Goal: Information Seeking & Learning: Learn about a topic

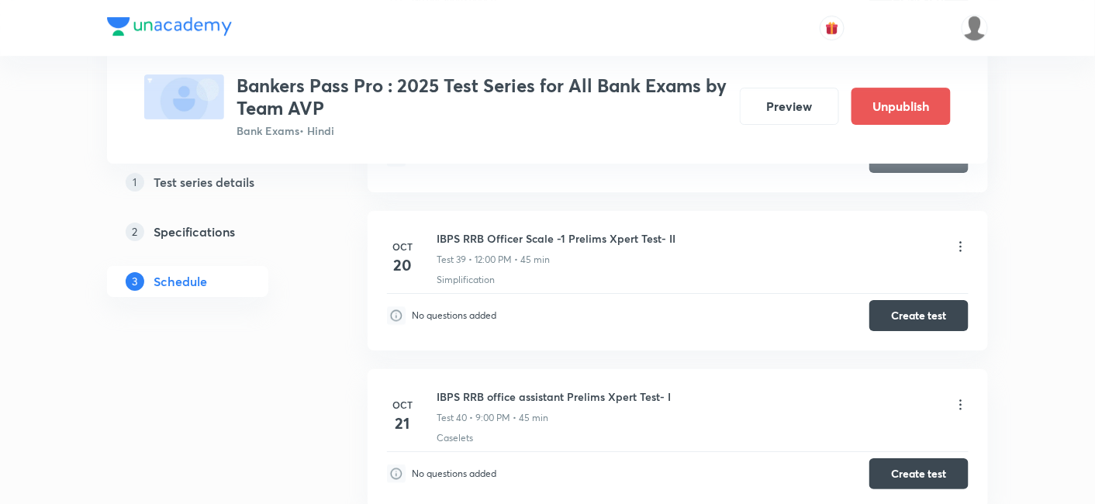
scroll to position [8956, 0]
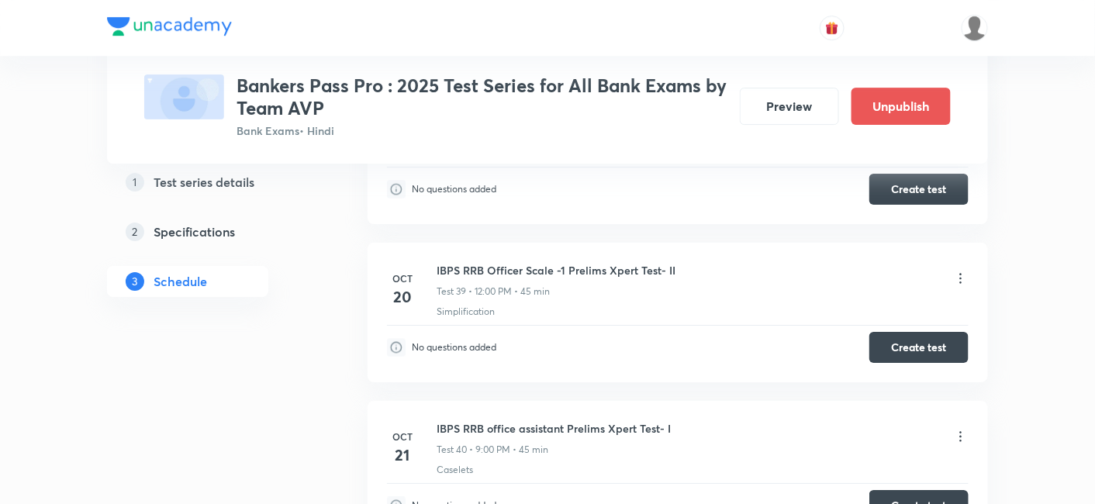
click at [962, 274] on icon at bounding box center [961, 279] width 2 height 10
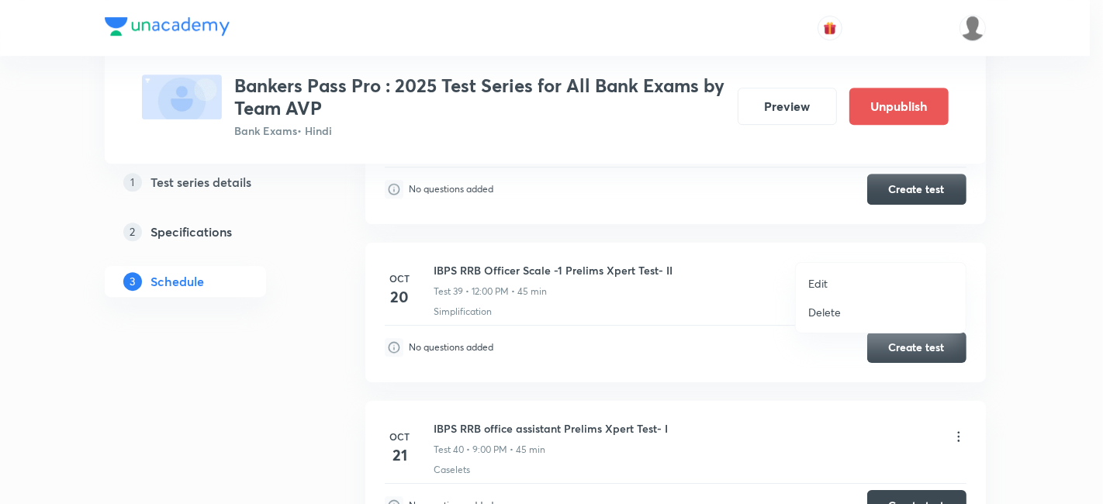
click at [828, 278] on li "Edit" at bounding box center [881, 283] width 170 height 29
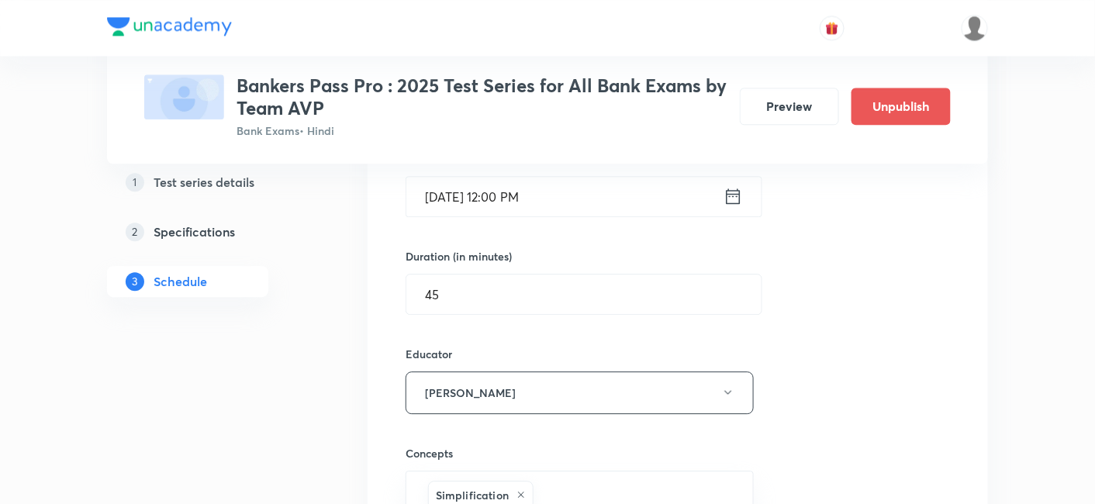
scroll to position [8480, 0]
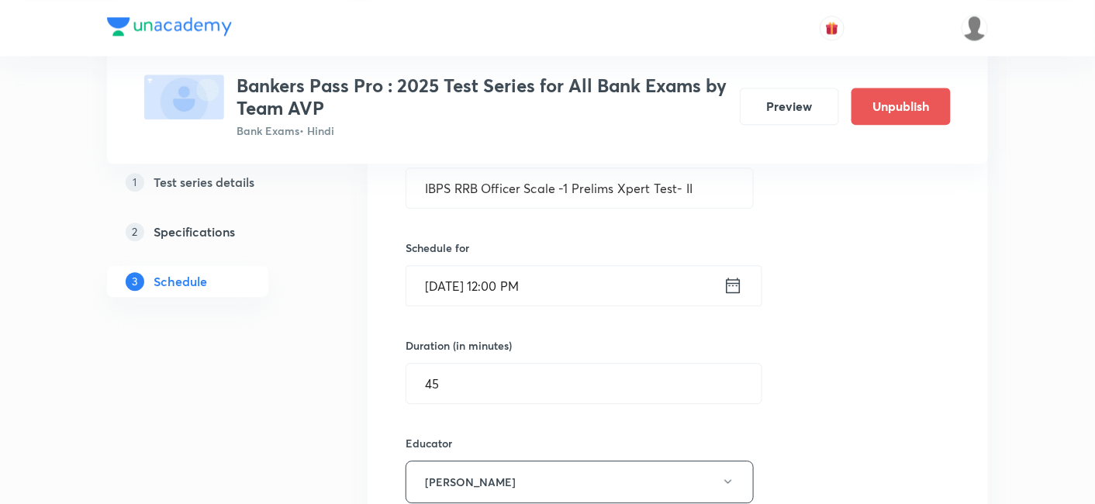
click at [730, 278] on icon at bounding box center [734, 286] width 14 height 16
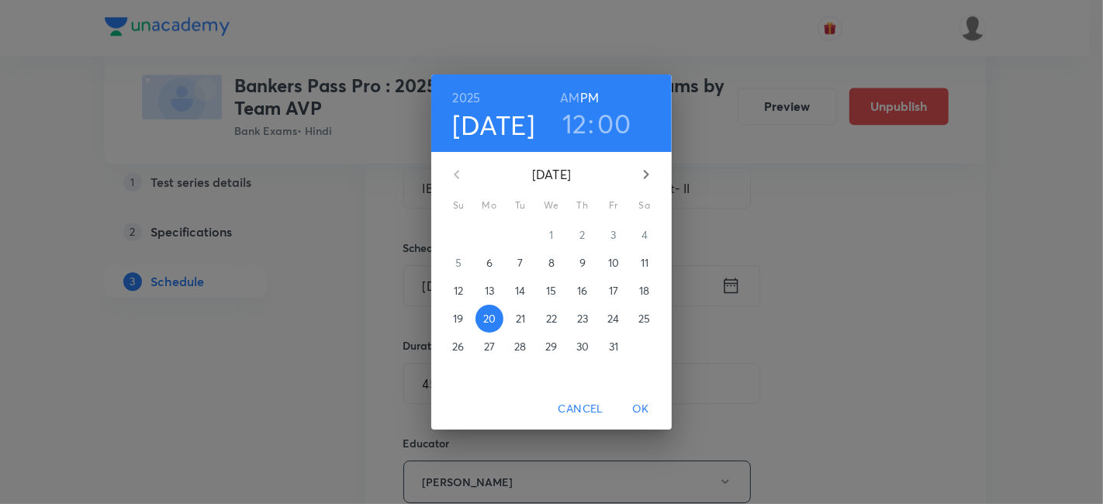
click at [577, 132] on h3 "12" at bounding box center [574, 123] width 25 height 33
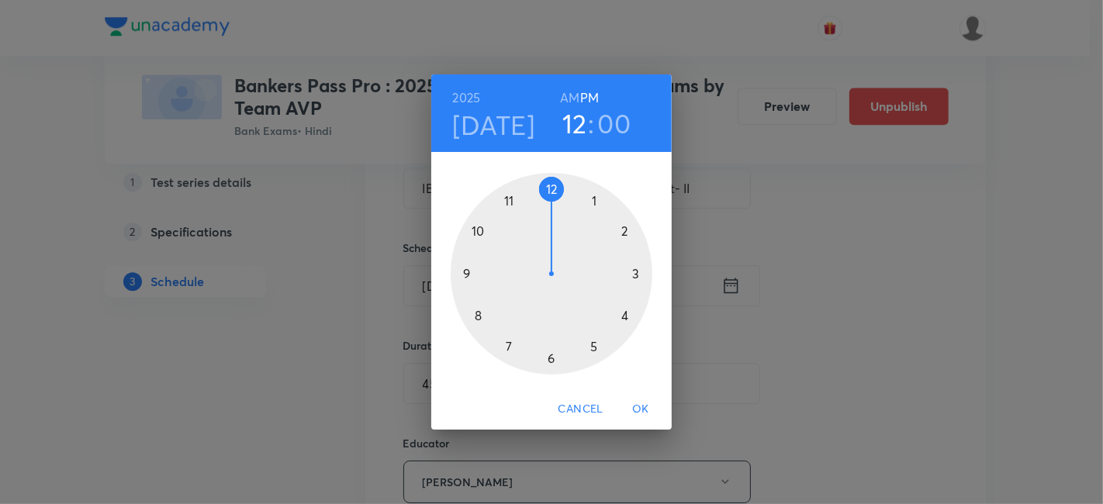
click at [467, 272] on div at bounding box center [552, 274] width 202 height 202
click at [640, 414] on span "OK" at bounding box center [640, 408] width 37 height 19
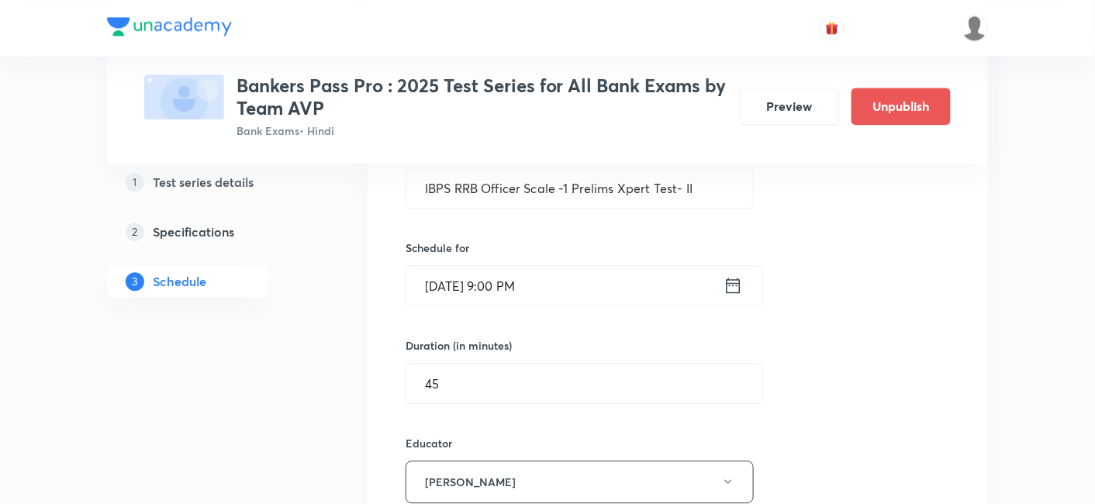
scroll to position [8752, 0]
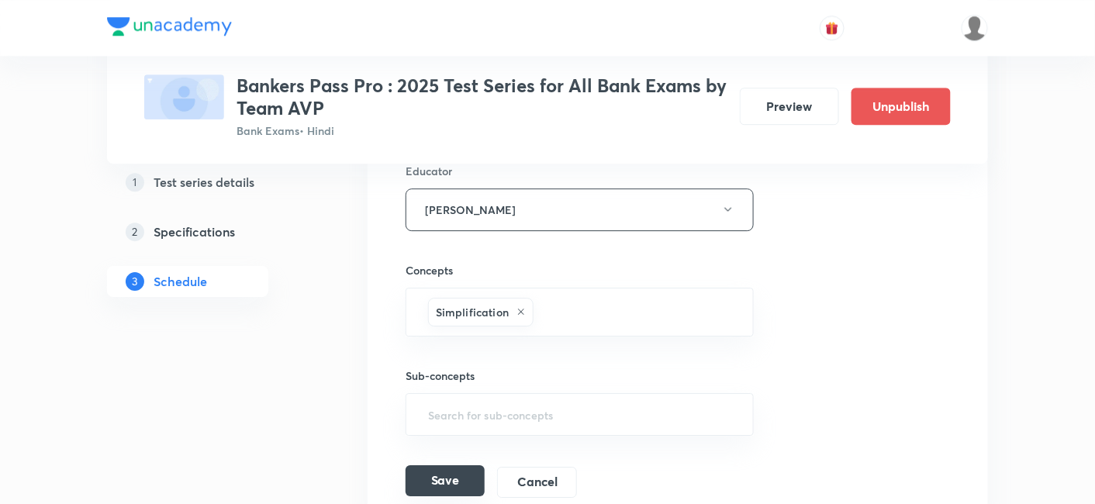
click at [428, 465] on button "Save" at bounding box center [445, 480] width 79 height 31
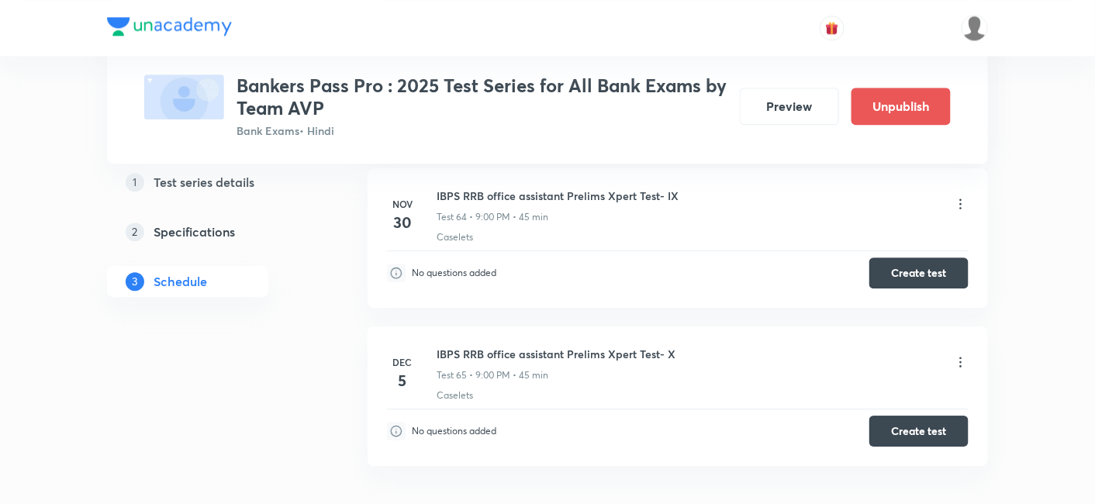
scroll to position [12431, 0]
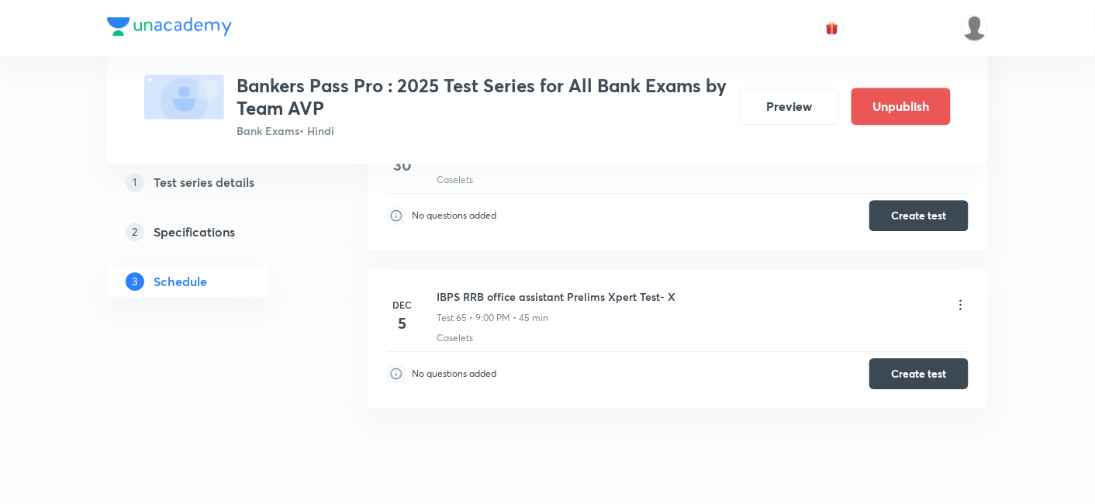
click at [958, 297] on icon at bounding box center [961, 305] width 16 height 16
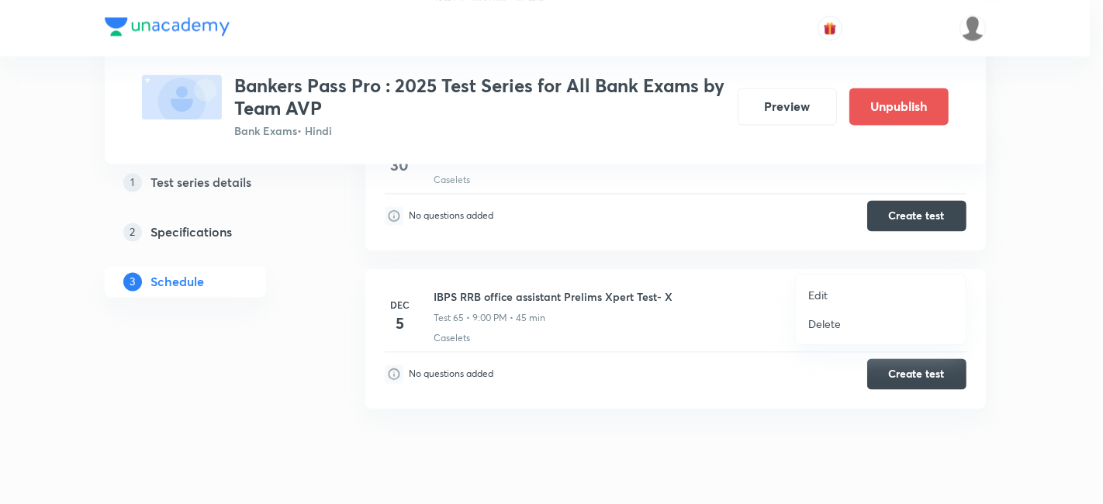
click at [803, 299] on li "Edit" at bounding box center [881, 295] width 170 height 29
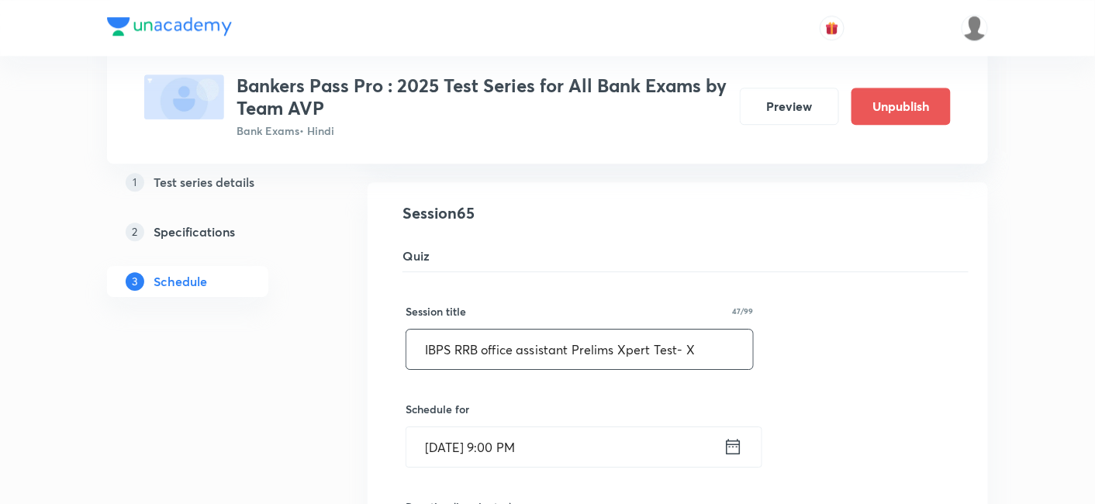
click at [485, 330] on input "IBPS RRB office assistant Prelims Xpert Test- X" at bounding box center [579, 350] width 347 height 40
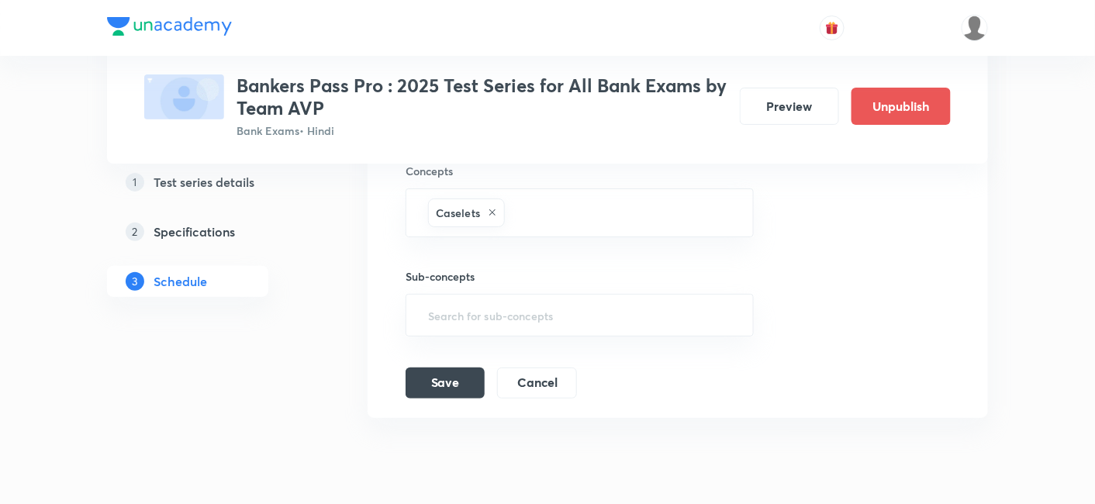
scroll to position [12970, 0]
type input "IBPS RRB Office Assistant Prelims Xpert Test- X"
click at [455, 360] on button "Save" at bounding box center [445, 375] width 79 height 31
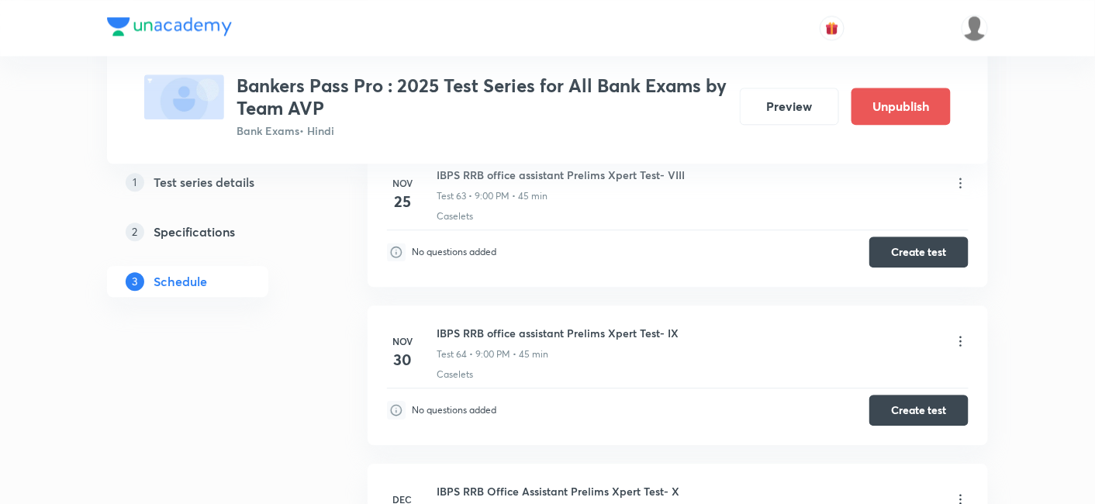
scroll to position [12235, 0]
click at [963, 335] on icon at bounding box center [961, 343] width 16 height 16
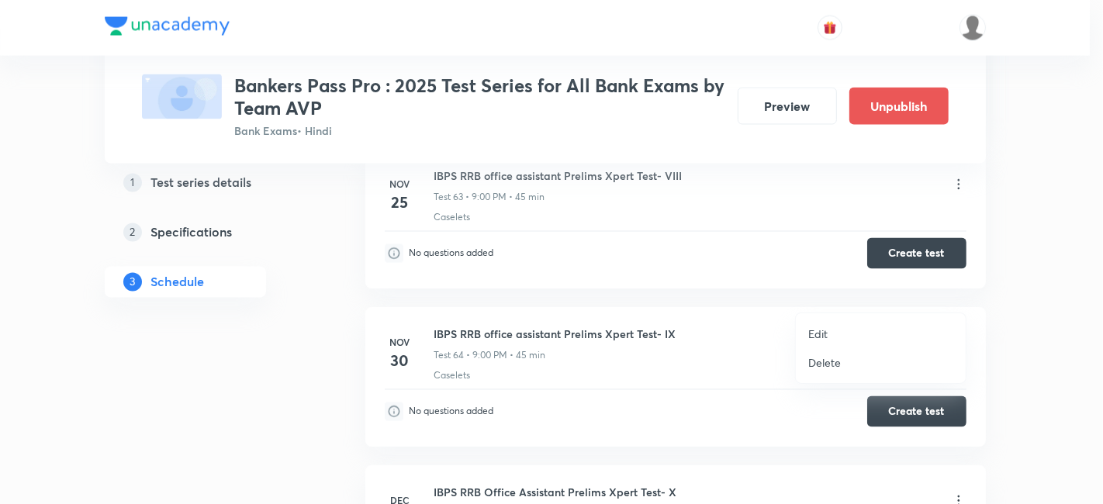
click at [830, 330] on li "Edit" at bounding box center [881, 333] width 170 height 29
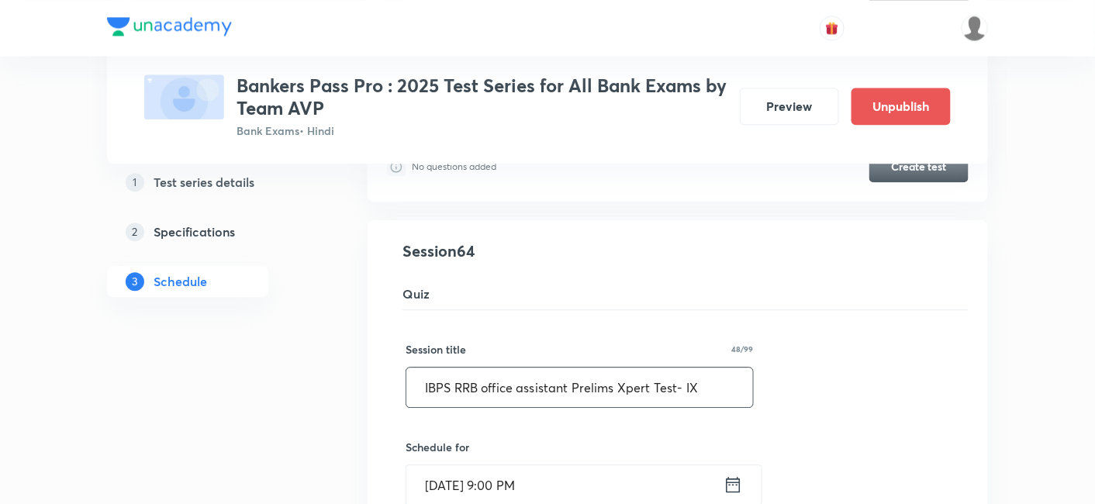
click at [489, 368] on input "IBPS RRB office assistant Prelims Xpert Test- IX" at bounding box center [579, 388] width 347 height 40
click at [527, 368] on input "IBPS RRB Office assistant Prelims Xpert Test- IX" at bounding box center [579, 388] width 347 height 40
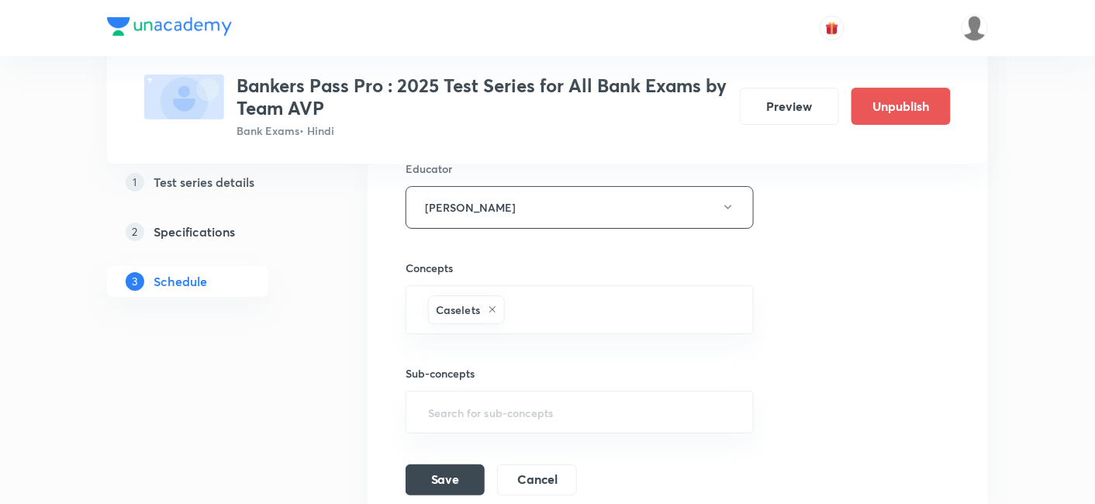
scroll to position [12713, 0]
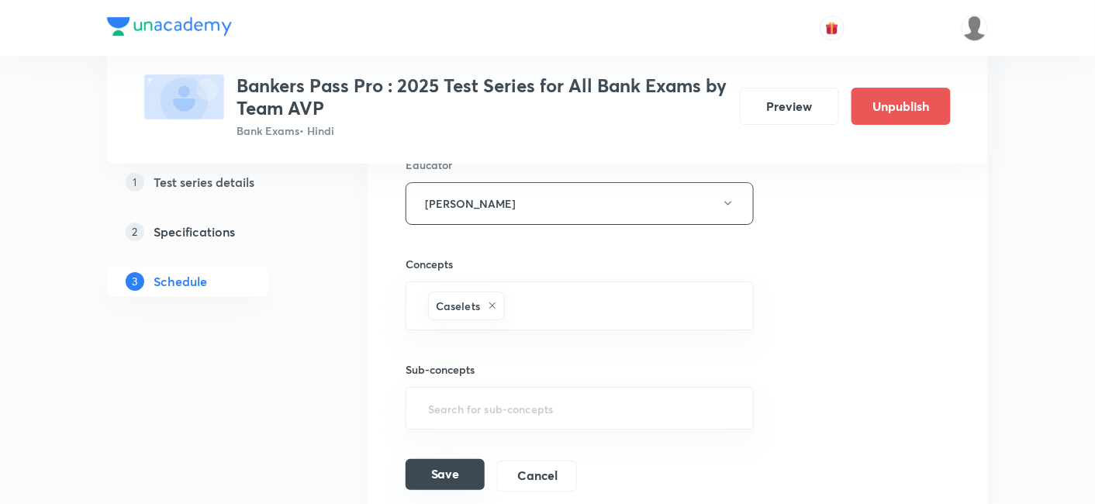
type input "IBPS RRB Office Assistant Prelims Xpert Test- IX"
click at [432, 459] on button "Save" at bounding box center [445, 474] width 79 height 31
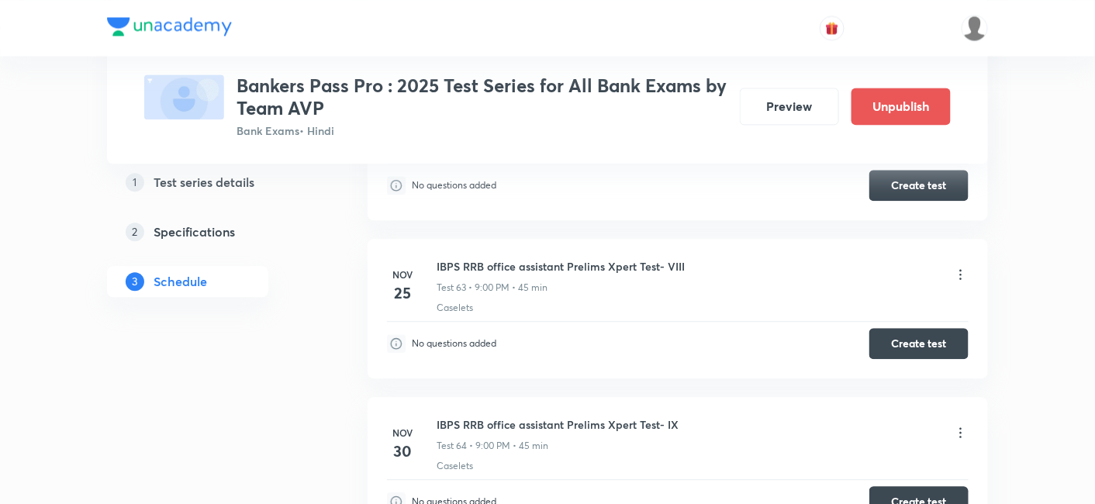
scroll to position [12145, 0]
click at [958, 267] on icon at bounding box center [961, 275] width 16 height 16
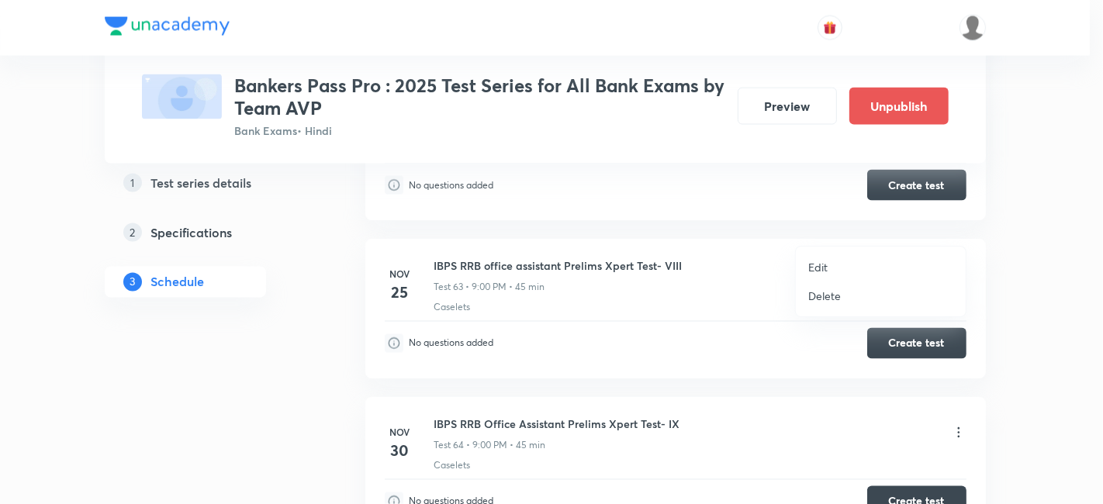
click at [813, 267] on p "Edit" at bounding box center [817, 267] width 19 height 16
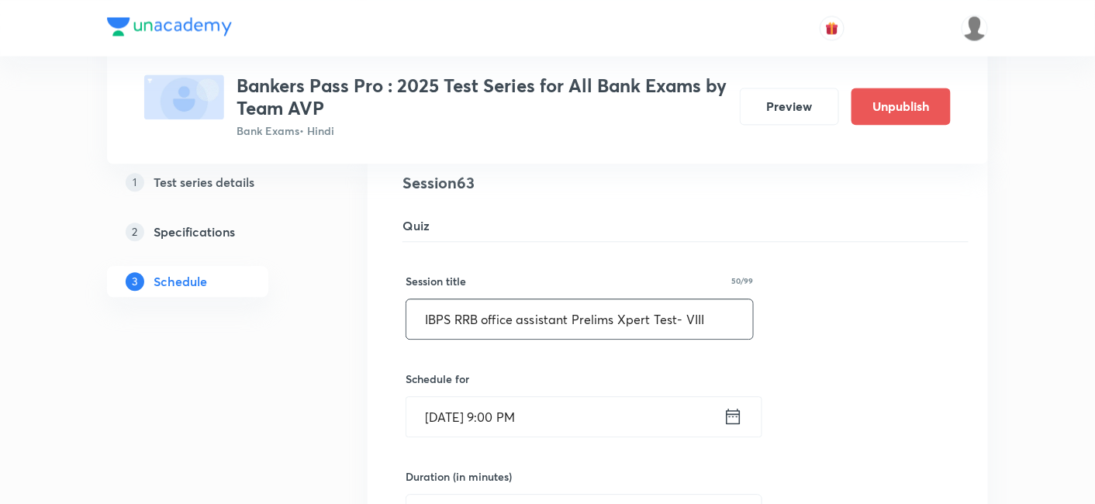
click at [489, 299] on input "IBPS RRB office assistant Prelims Xpert Test- VIII" at bounding box center [579, 319] width 347 height 40
click at [529, 299] on input "IBPS RRB Office assistant Prelims Xpert Test- VIII" at bounding box center [579, 319] width 347 height 40
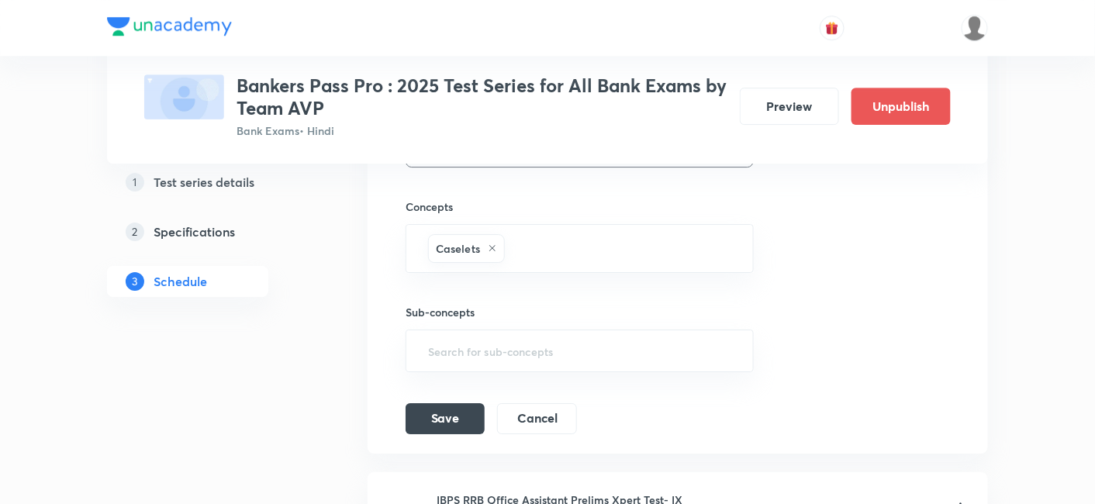
scroll to position [12614, 0]
type input "IBPS RRB Office Assistant Prelims Xpert Test- VIII"
click at [433, 400] on button "Save" at bounding box center [445, 415] width 79 height 31
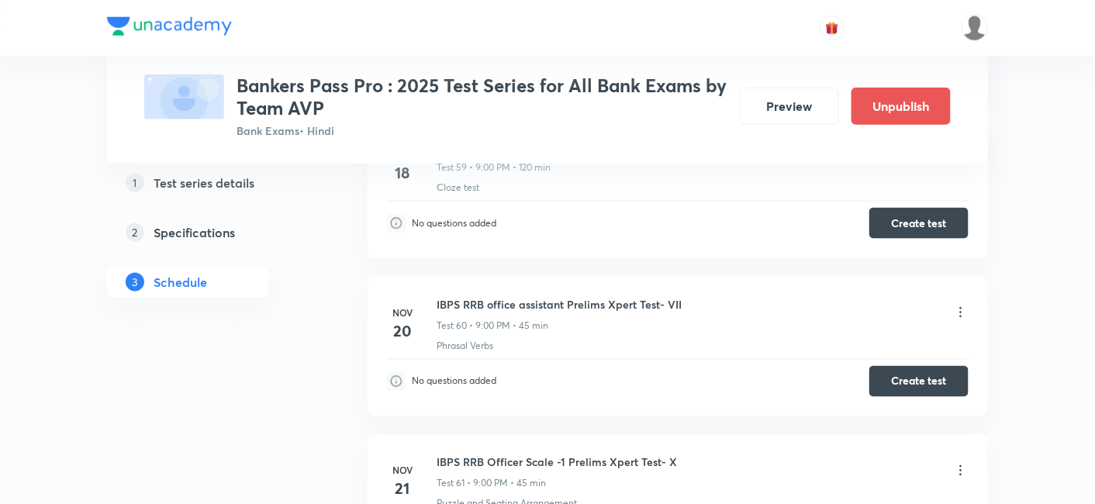
scroll to position [11623, 0]
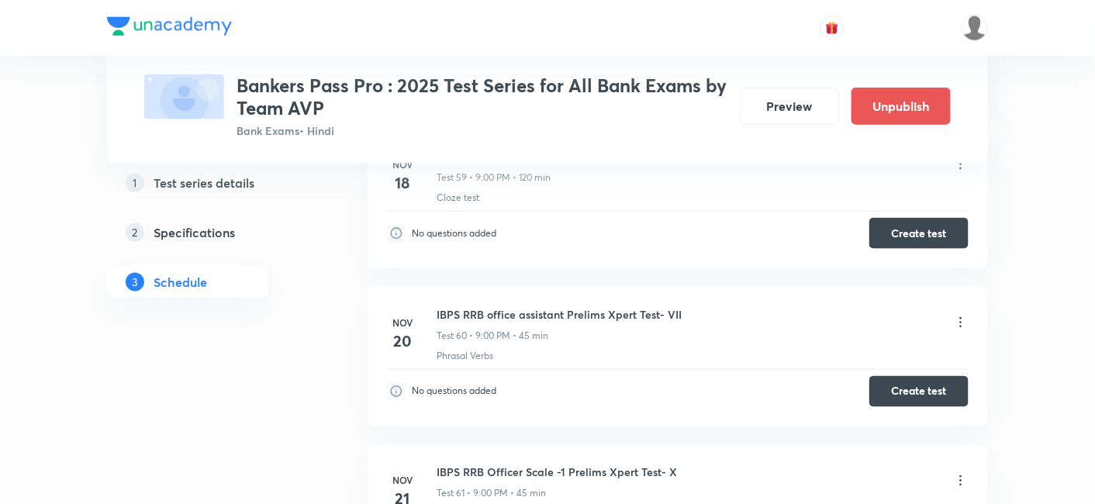
click at [963, 315] on icon at bounding box center [961, 323] width 16 height 16
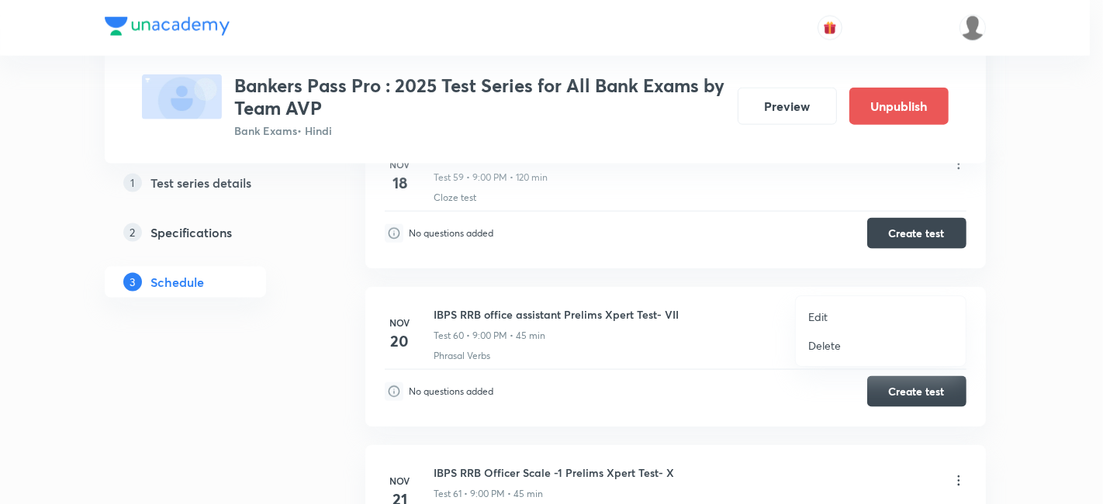
click at [841, 310] on li "Edit" at bounding box center [881, 316] width 170 height 29
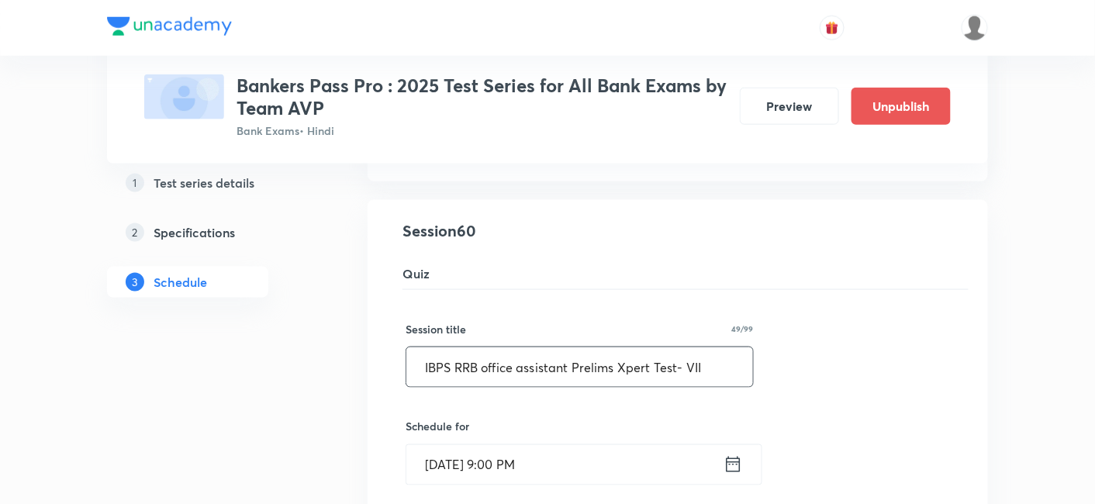
click at [489, 347] on input "IBPS RRB office assistant Prelims Xpert Test- VII" at bounding box center [579, 367] width 347 height 40
click at [525, 347] on input "IBPS RRB Office assistant Prelims Xpert Test- VII" at bounding box center [579, 367] width 347 height 40
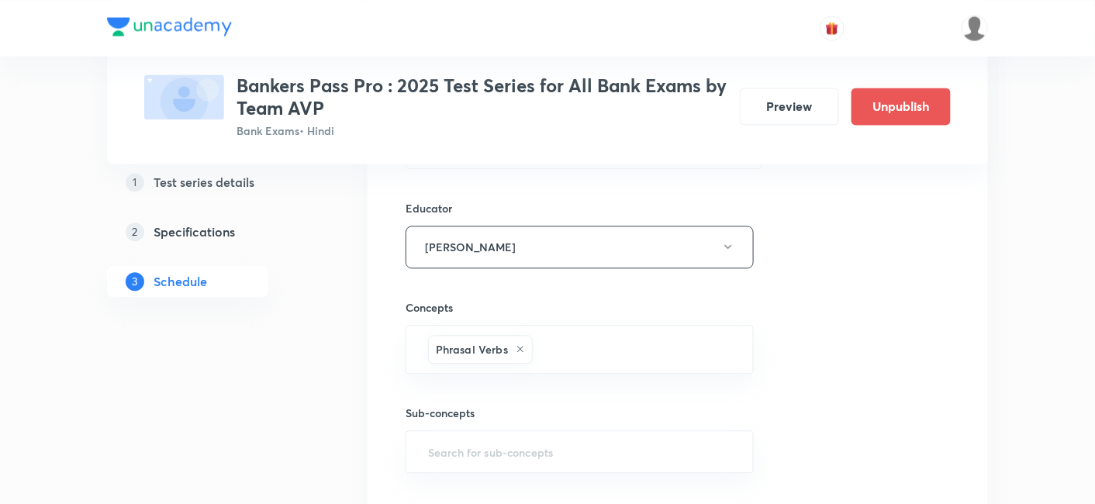
scroll to position [12037, 0]
type input "IBPS RRB Office Assistant Prelims Xpert Test- VII"
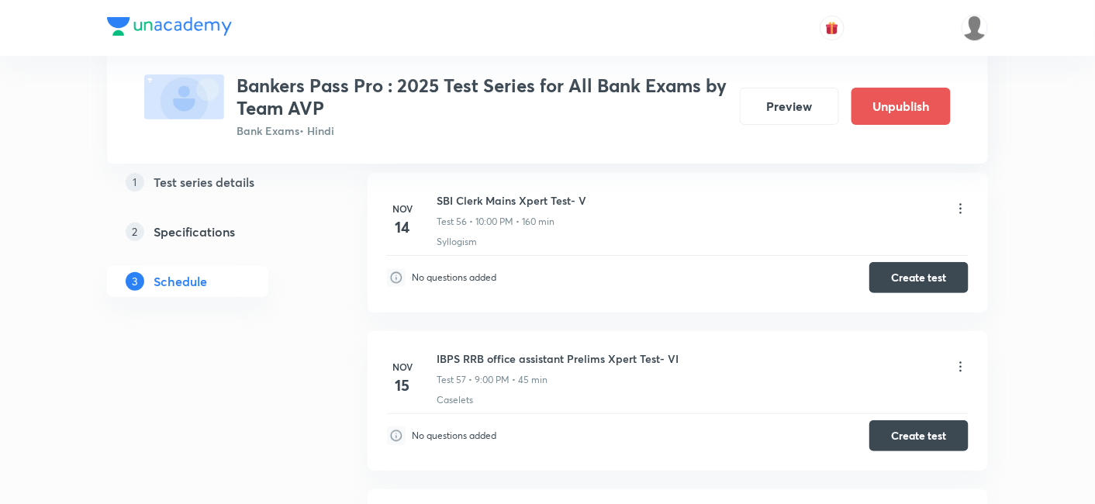
scroll to position [11102, 0]
click at [959, 361] on icon at bounding box center [961, 369] width 16 height 16
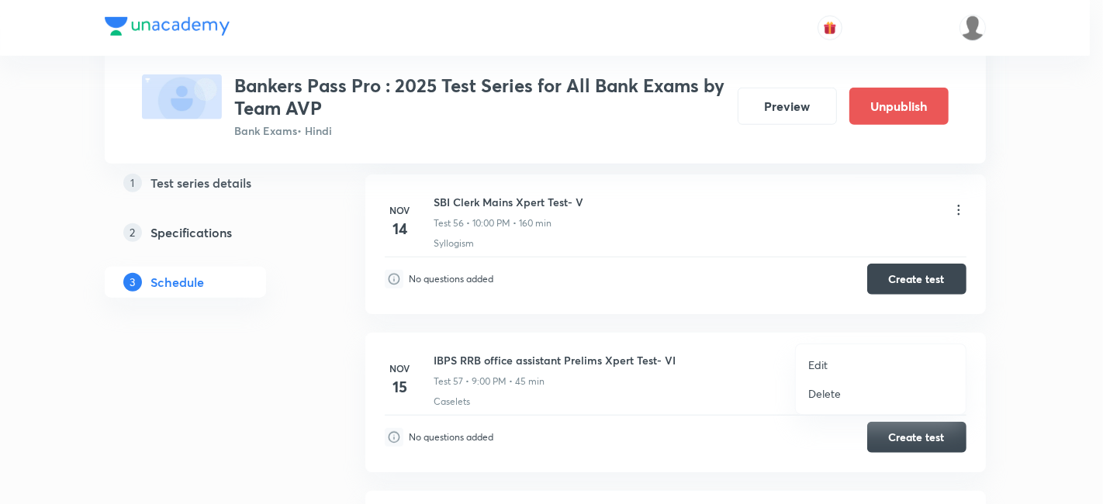
click at [835, 355] on li "Edit" at bounding box center [881, 365] width 170 height 29
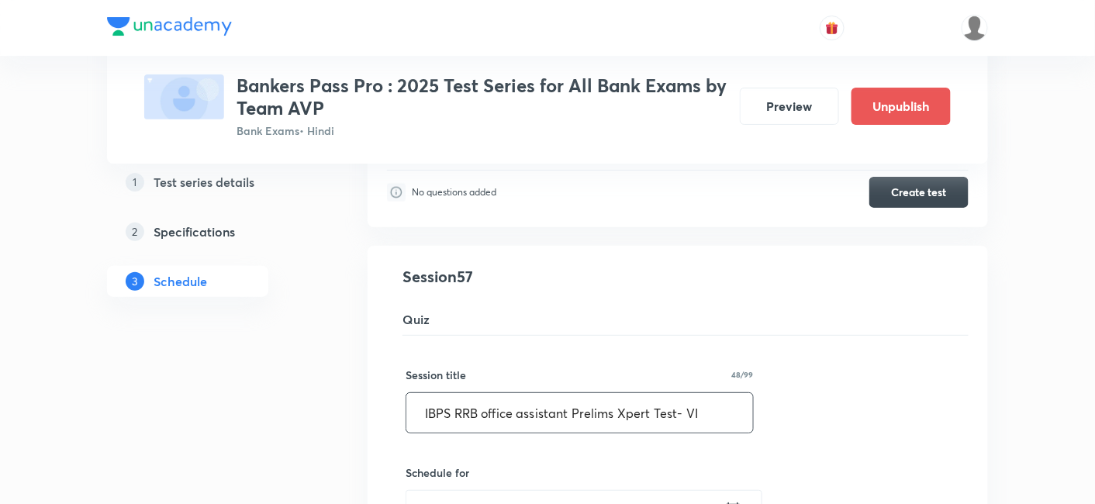
click at [488, 393] on input "IBPS RRB office assistant Prelims Xpert Test- VI" at bounding box center [579, 413] width 347 height 40
click at [527, 393] on input "IBPS RRB Office assistant Prelims Xpert Test- VI" at bounding box center [579, 413] width 347 height 40
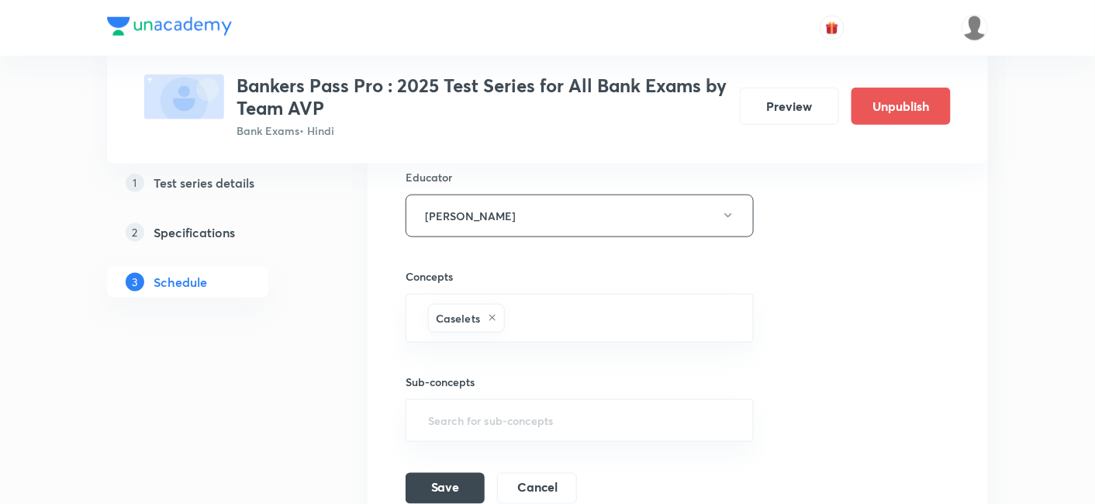
scroll to position [11607, 0]
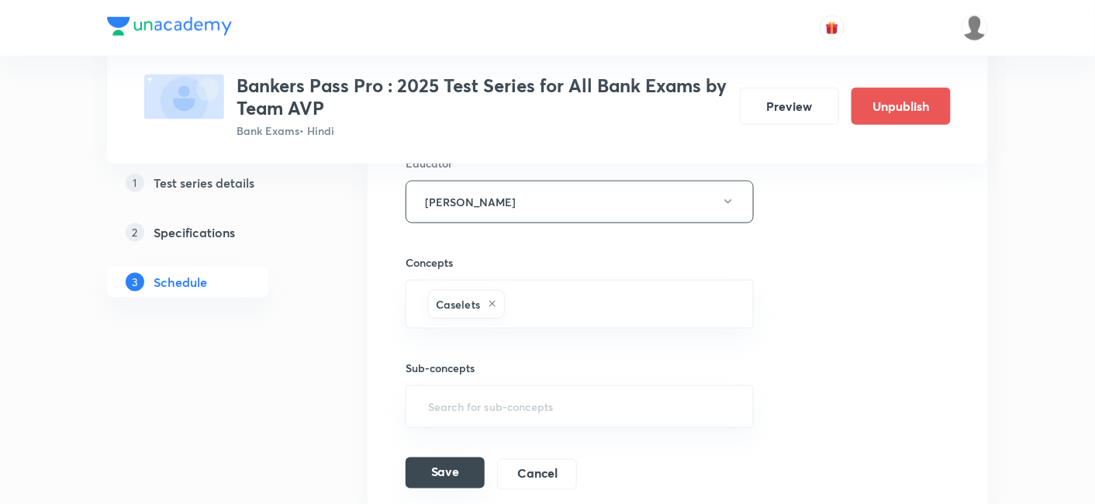
type input "IBPS RRB Office Assistant Prelims Xpert Test- VI"
click at [456, 458] on button "Save" at bounding box center [445, 473] width 79 height 31
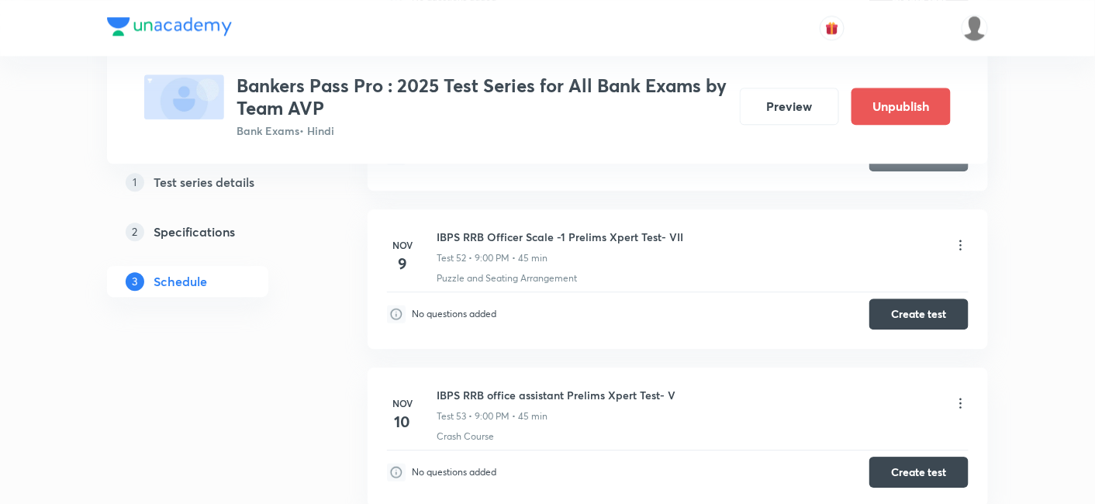
scroll to position [10424, 0]
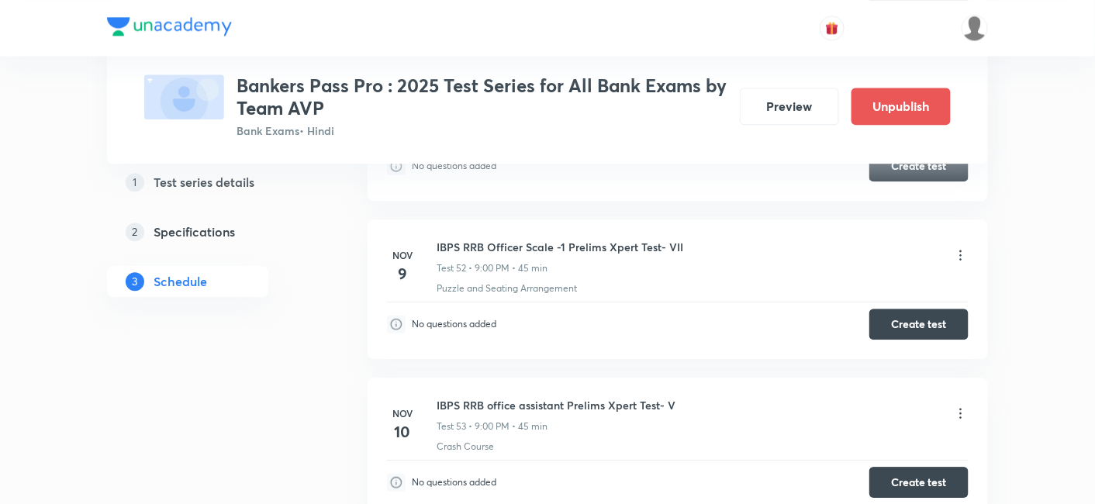
click at [959, 406] on icon at bounding box center [961, 414] width 16 height 16
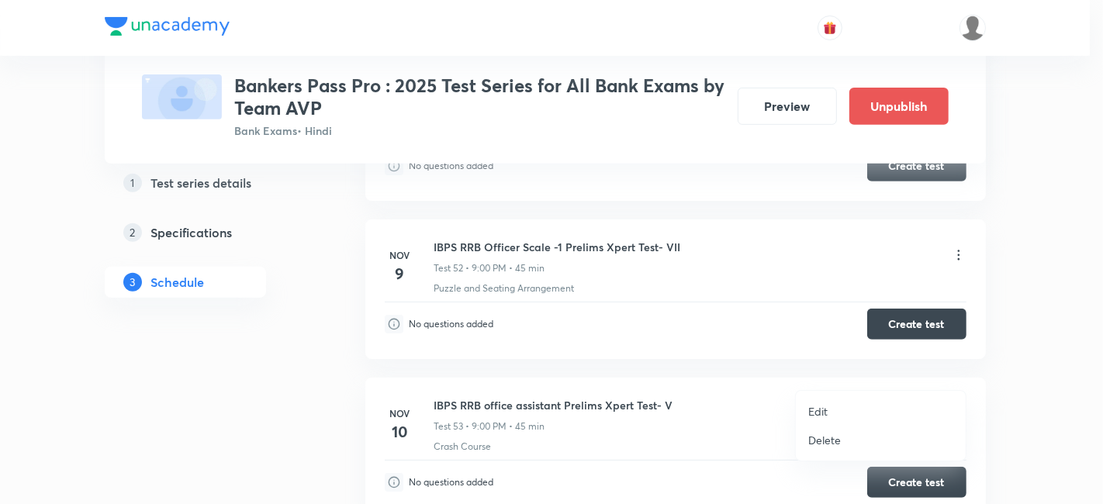
click at [813, 417] on p "Edit" at bounding box center [817, 411] width 19 height 16
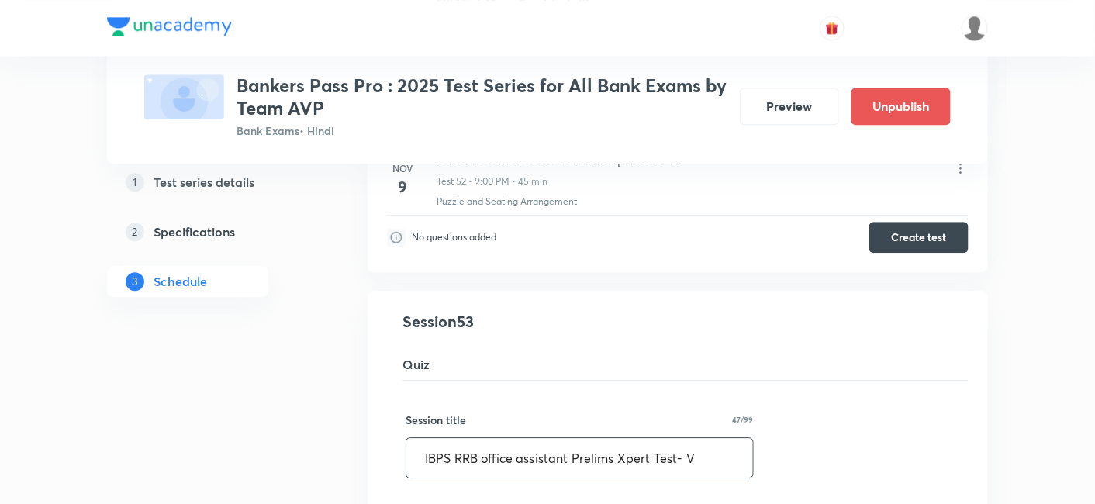
click at [489, 438] on input "IBPS RRB office assistant Prelims Xpert Test- V" at bounding box center [579, 458] width 347 height 40
click at [527, 438] on input "IBPS RRB Office assistant Prelims Xpert Test- V" at bounding box center [579, 458] width 347 height 40
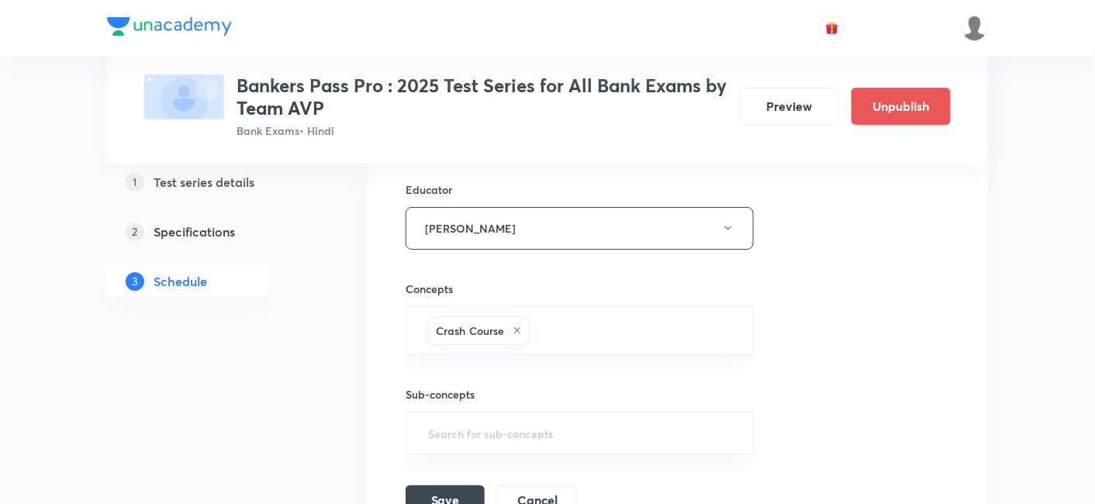
scroll to position [10949, 0]
type input "IBPS RRB Office Assistant Prelims Xpert Test- V"
click at [453, 483] on button "Save" at bounding box center [445, 498] width 79 height 31
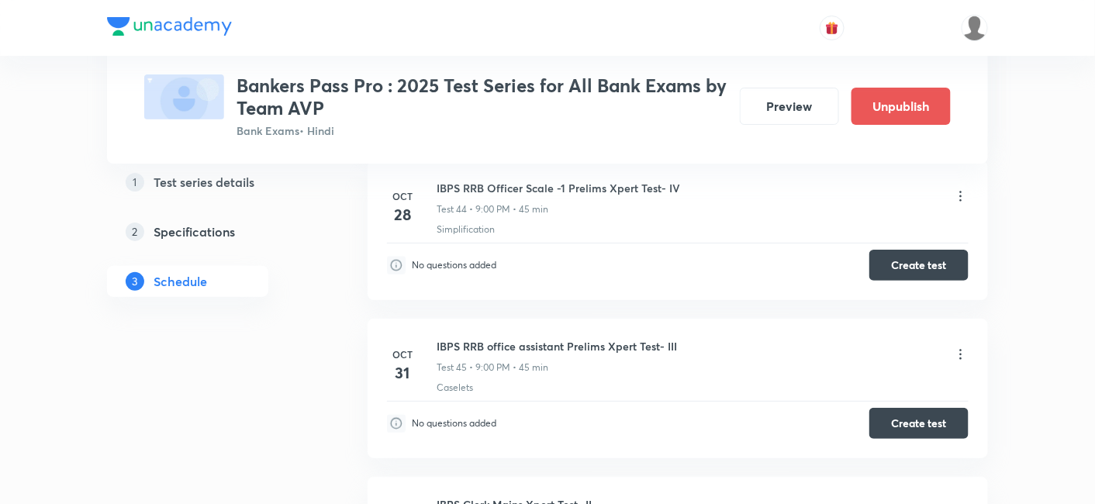
scroll to position [9216, 0]
click at [967, 348] on icon at bounding box center [961, 356] width 16 height 16
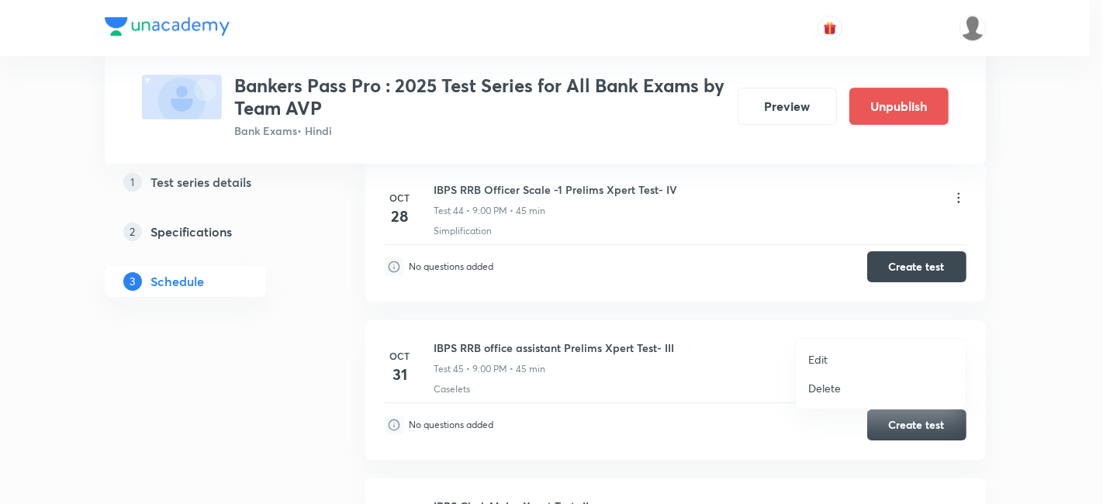
click at [817, 357] on p "Edit" at bounding box center [817, 359] width 19 height 16
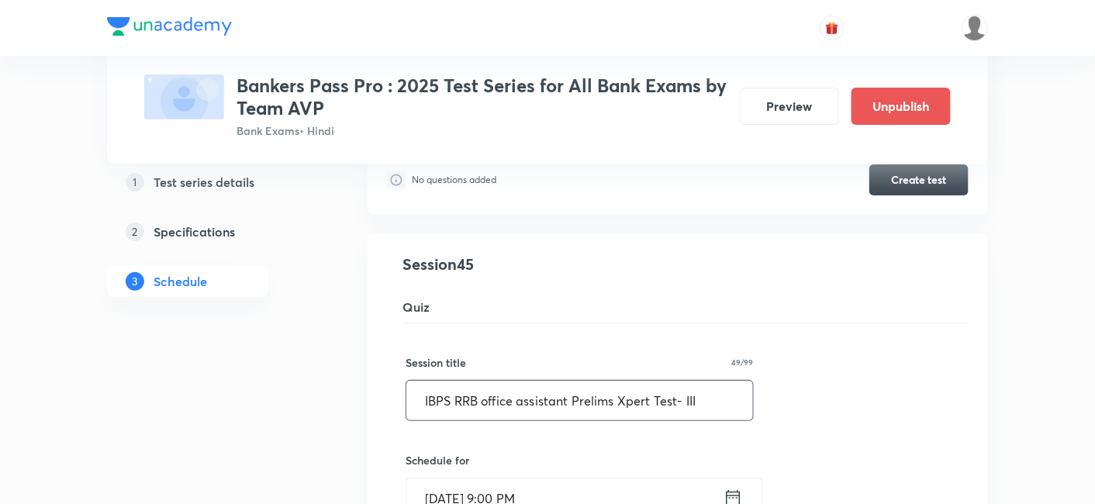
click at [489, 381] on input "IBPS RRB office assistant Prelims Xpert Test- III" at bounding box center [579, 401] width 347 height 40
click at [529, 381] on input "IBPS RRB Office assistant Prelims Xpert Test- III" at bounding box center [579, 401] width 347 height 40
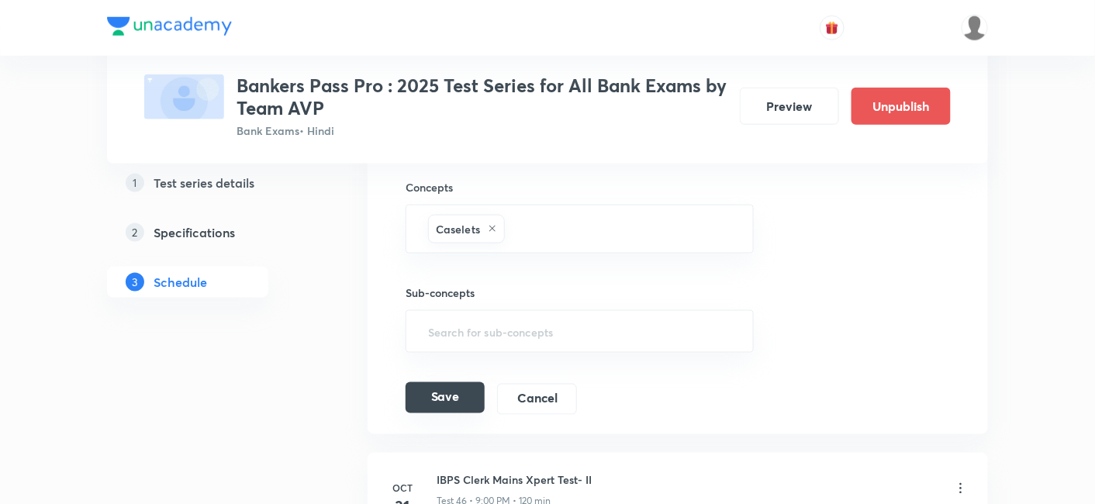
scroll to position [9785, 0]
type input "IBPS RRB Office Assistant Prelims Xpert Test- III"
click at [456, 381] on button "Save" at bounding box center [445, 396] width 79 height 31
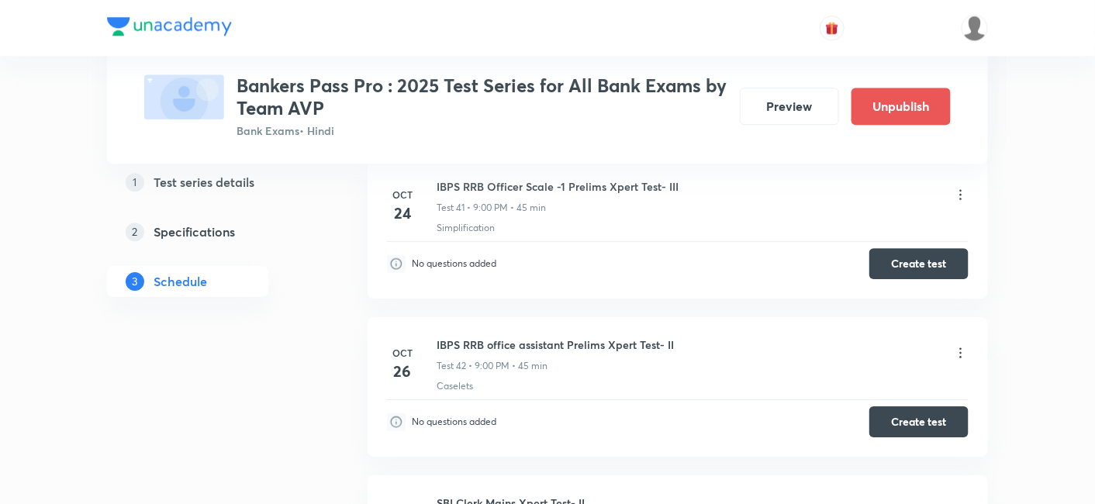
scroll to position [8744, 0]
click at [959, 346] on icon at bounding box center [961, 354] width 16 height 16
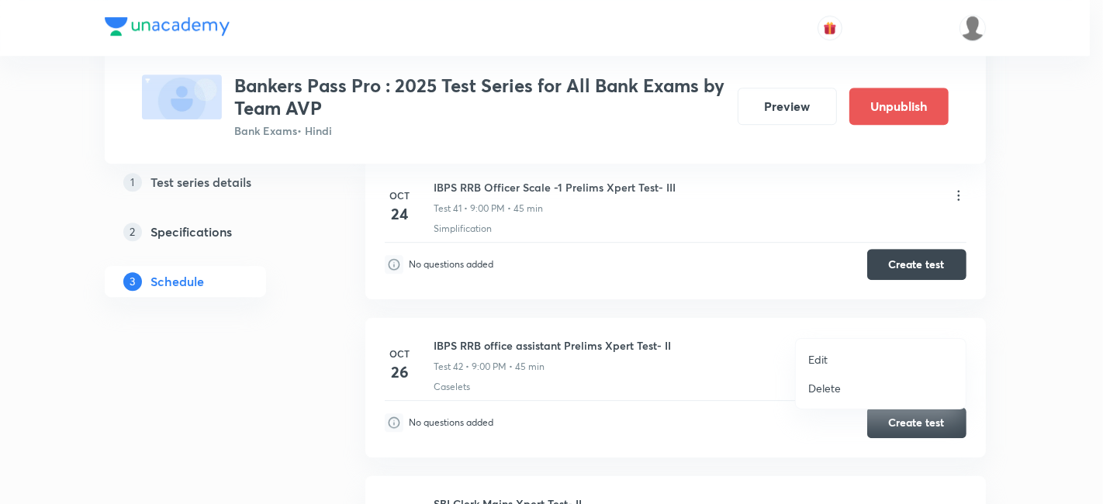
click at [831, 357] on li "Edit" at bounding box center [881, 359] width 170 height 29
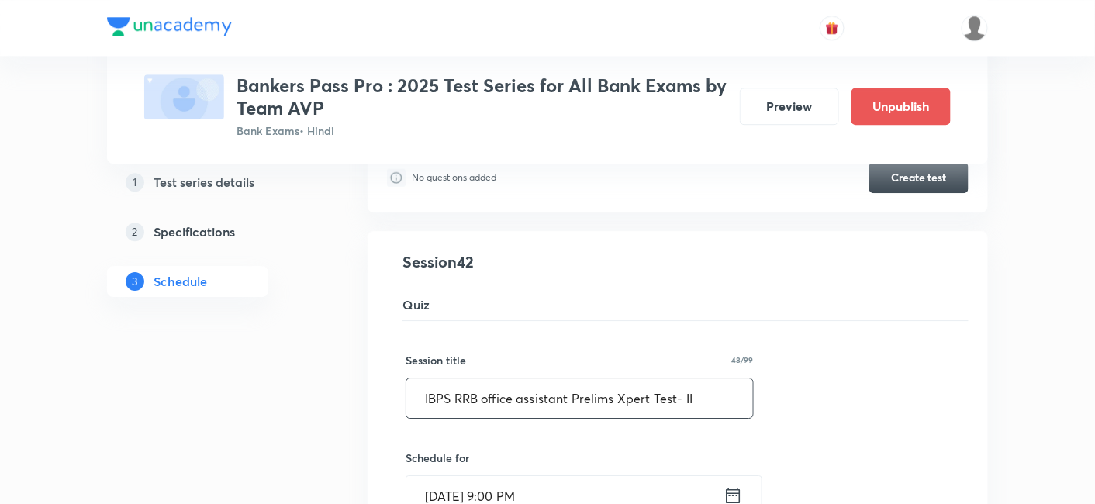
click at [486, 378] on input "IBPS RRB office assistant Prelims Xpert Test- II" at bounding box center [579, 398] width 347 height 40
click at [528, 378] on input "IBPS RRB Office assistant Prelims Xpert Test- II" at bounding box center [579, 398] width 347 height 40
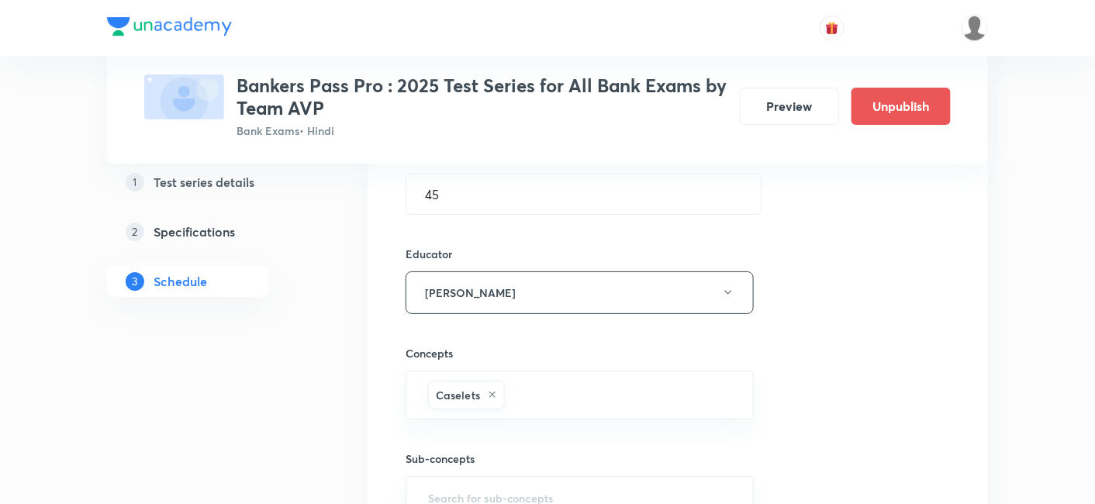
scroll to position [9202, 0]
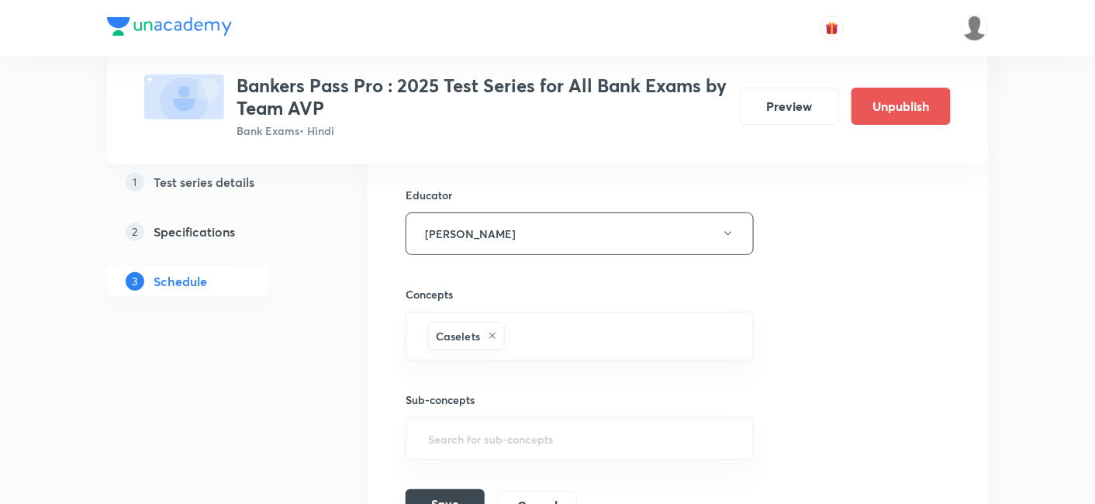
type input "IBPS RRB Office Assistant Prelims Xpert Test- II"
click at [443, 489] on button "Save" at bounding box center [445, 504] width 79 height 31
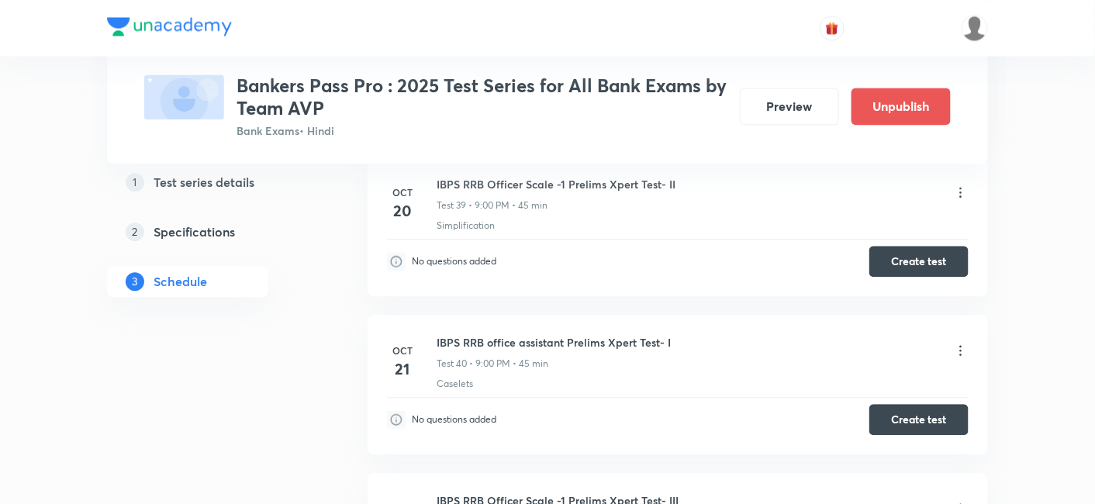
scroll to position [8427, 0]
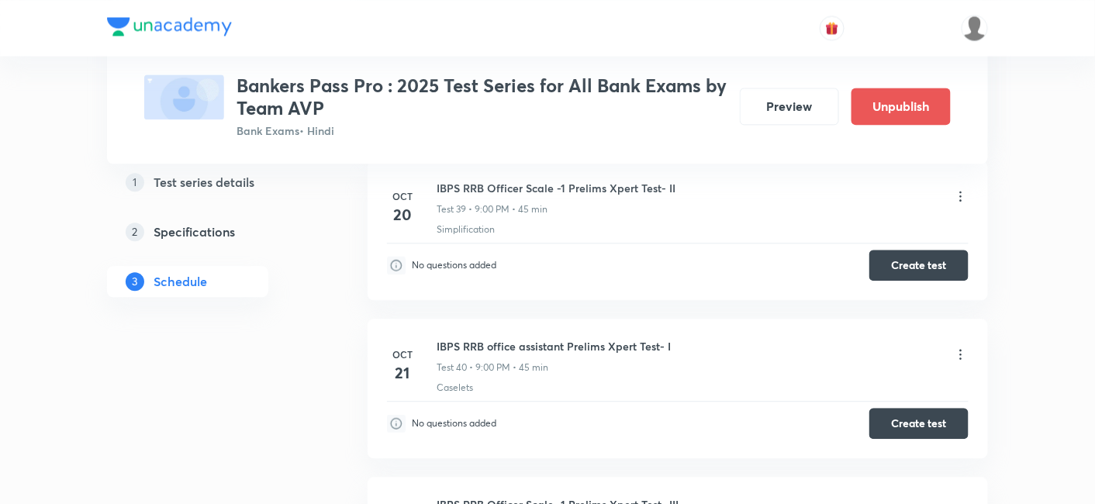
click at [962, 347] on icon at bounding box center [961, 355] width 16 height 16
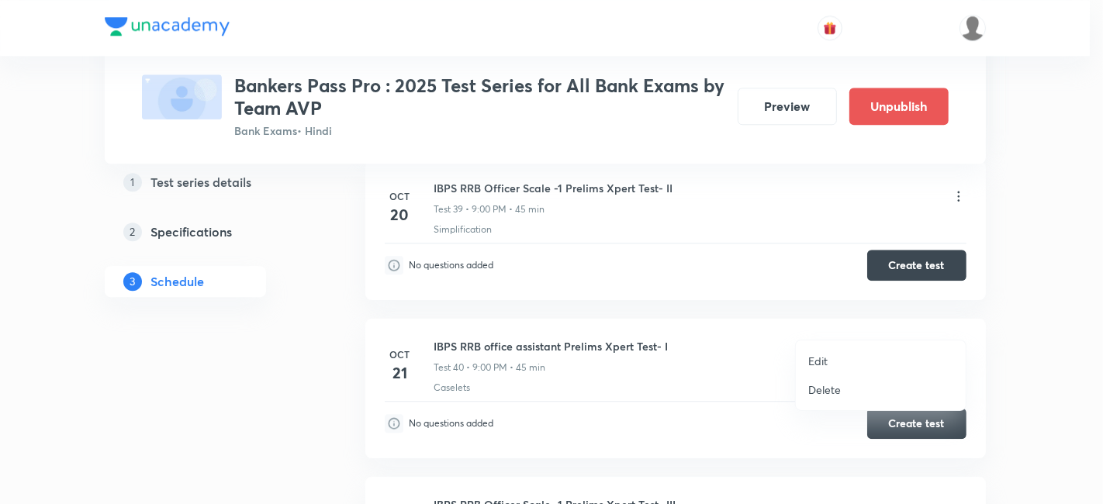
click at [828, 349] on li "Edit" at bounding box center [881, 361] width 170 height 29
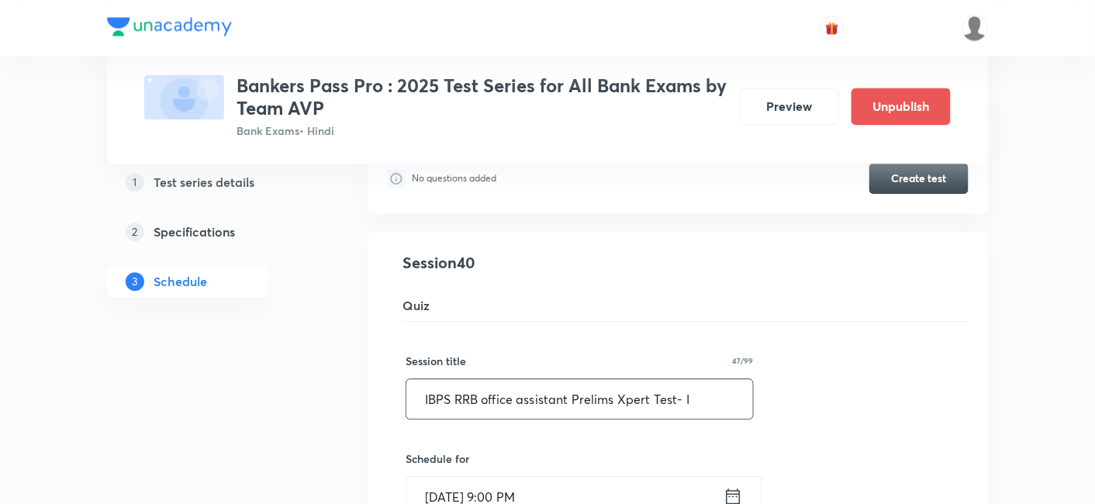
click at [486, 379] on input "IBPS RRB office assistant Prelims Xpert Test- I" at bounding box center [579, 399] width 347 height 40
click at [529, 379] on input "IBPS RRB Office assistant Prelims Xpert Test- I" at bounding box center [579, 399] width 347 height 40
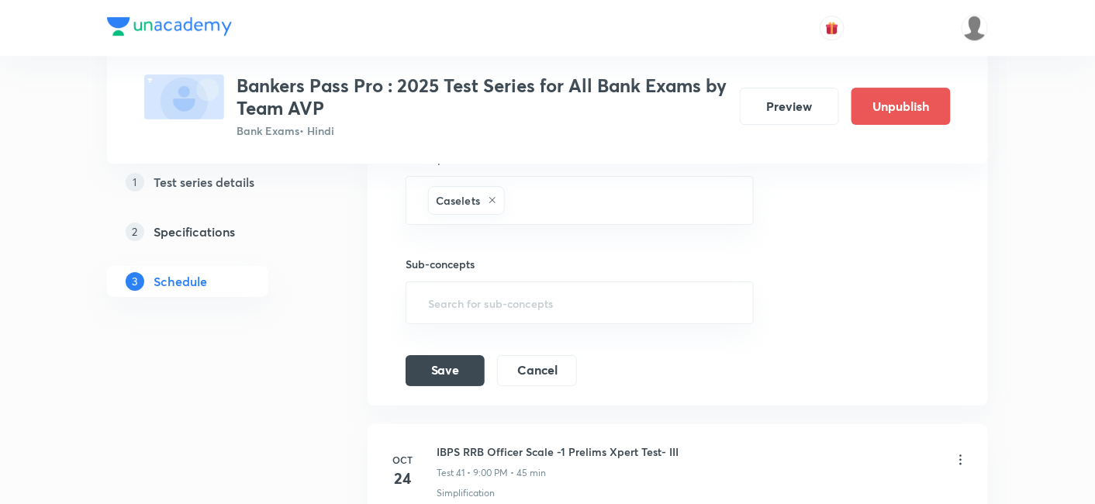
scroll to position [9036, 0]
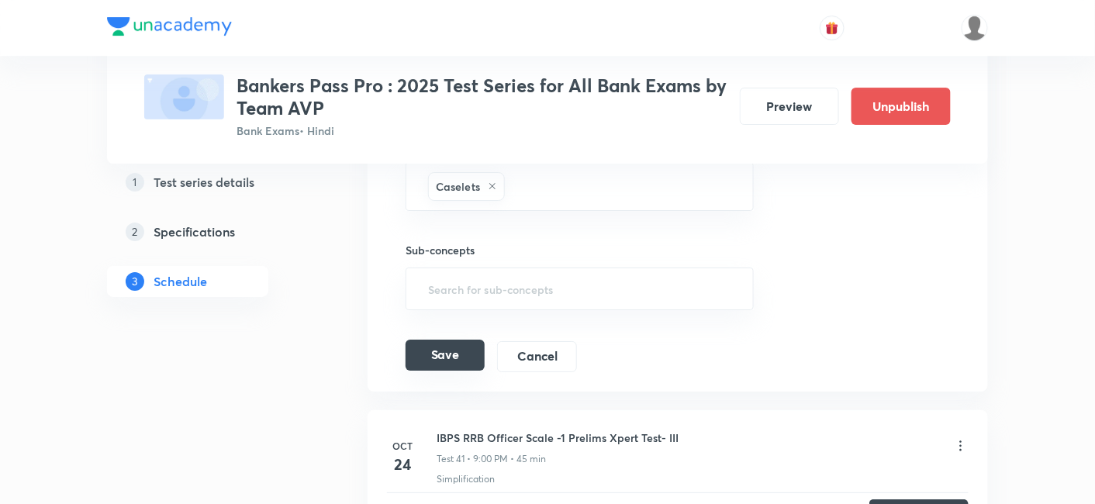
type input "IBPS RRB Office Assistant Prelims Xpert Test- I"
click at [451, 340] on button "Save" at bounding box center [445, 355] width 79 height 31
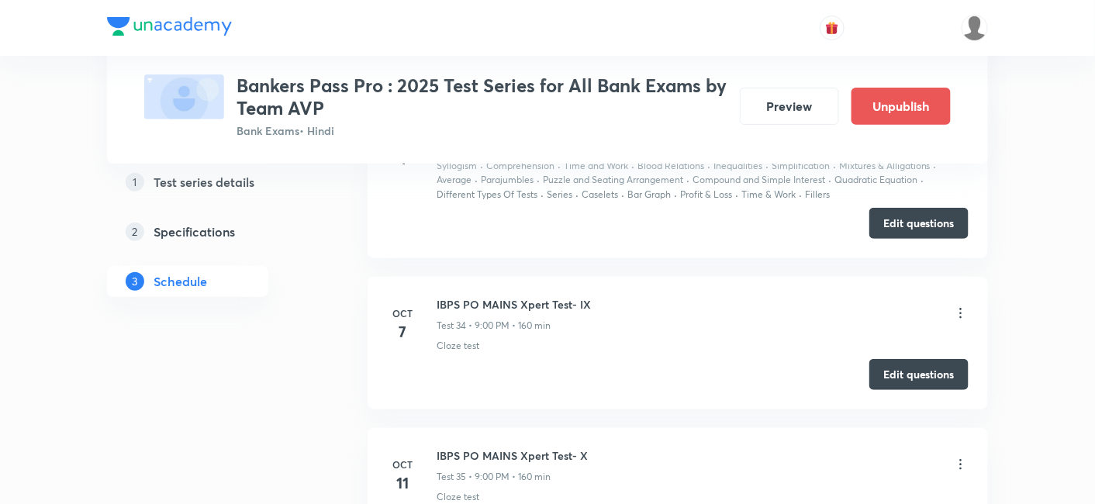
scroll to position [7508, 0]
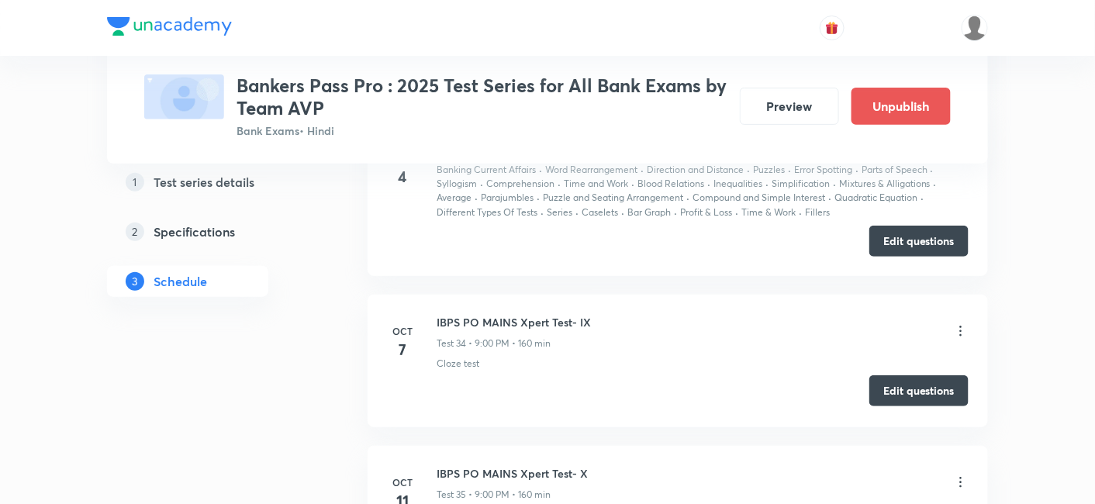
click at [913, 375] on button "Edit questions" at bounding box center [918, 390] width 99 height 31
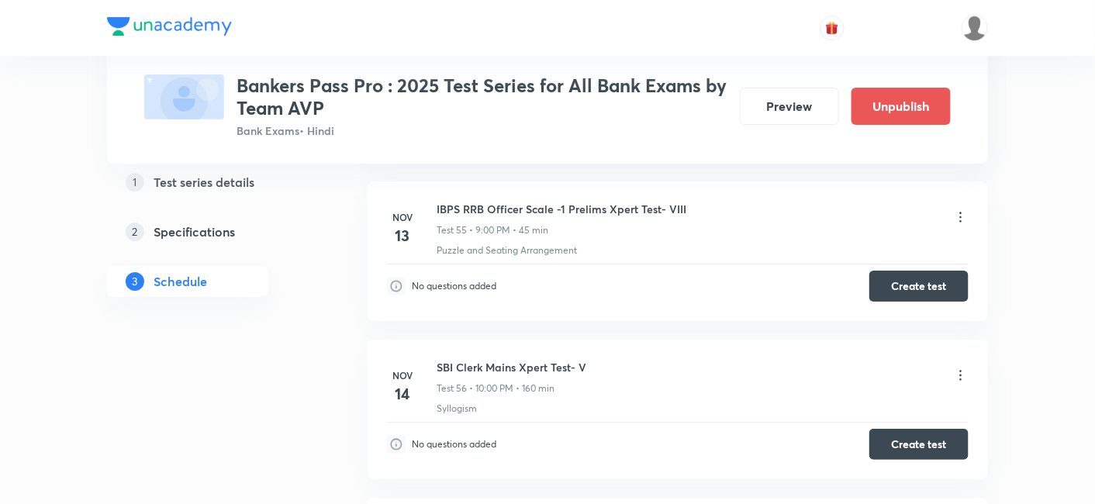
scroll to position [10935, 0]
click at [965, 369] on icon at bounding box center [961, 377] width 16 height 16
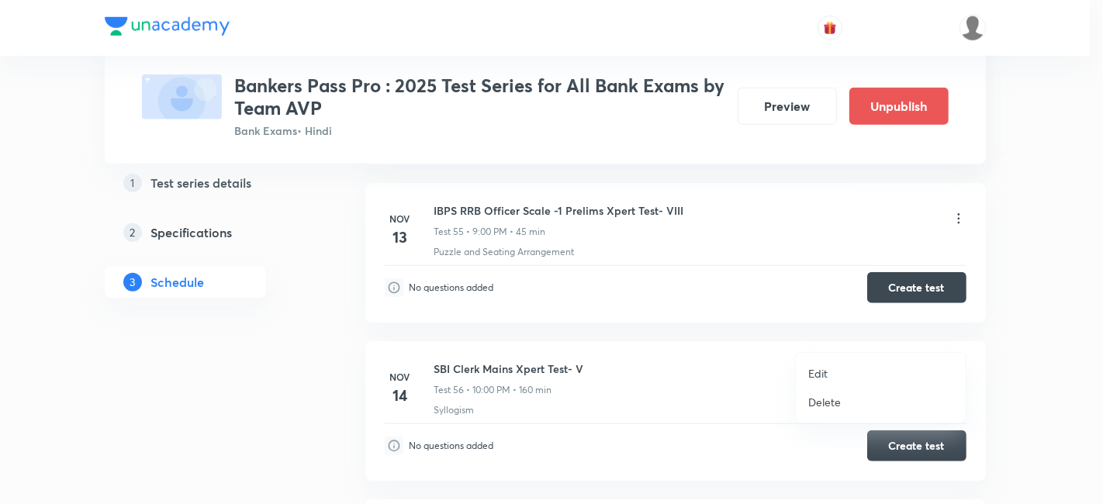
click at [820, 366] on p "Edit" at bounding box center [817, 373] width 19 height 16
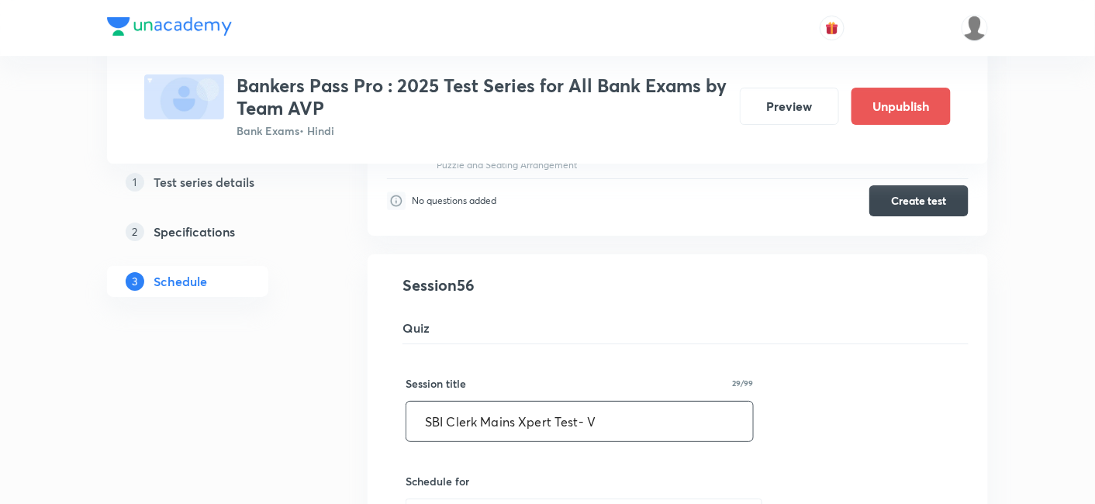
scroll to position [11056, 0]
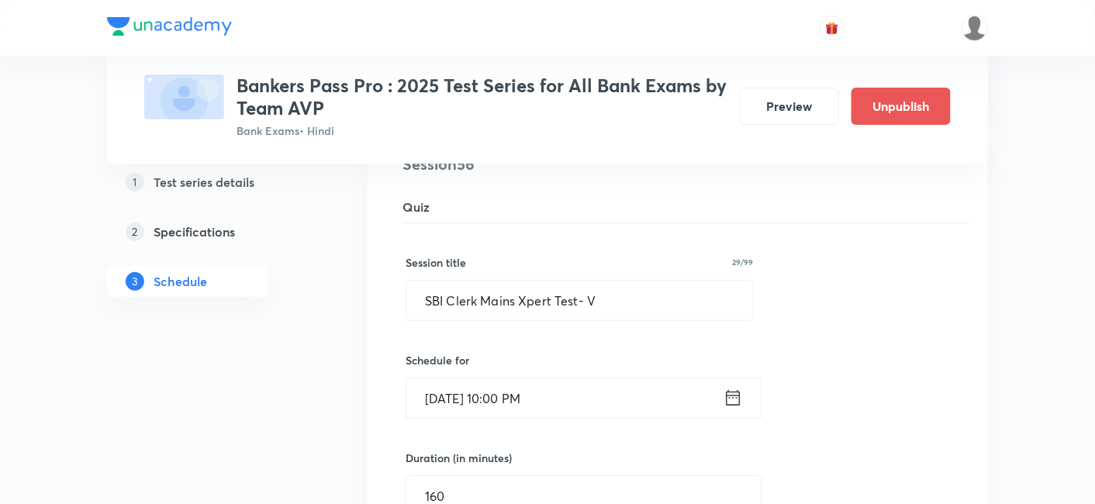
click at [735, 387] on icon at bounding box center [732, 398] width 19 height 22
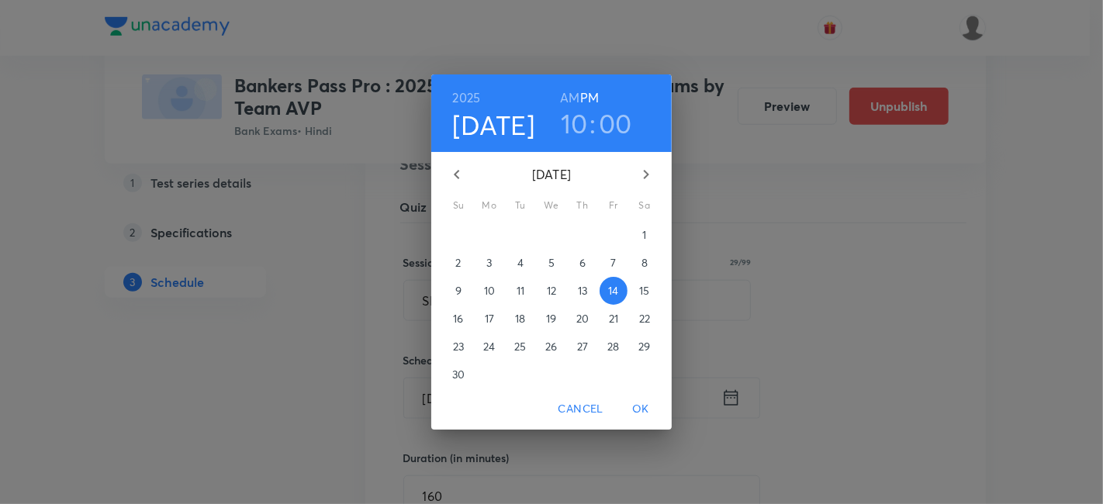
click at [575, 126] on h3 "10" at bounding box center [574, 123] width 27 height 33
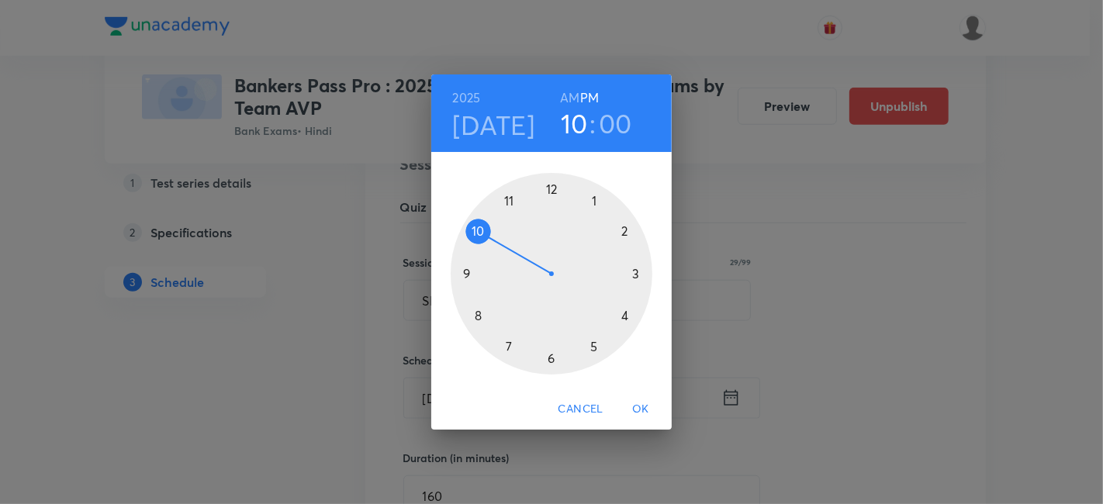
click at [466, 271] on div at bounding box center [552, 274] width 202 height 202
click at [644, 411] on span "OK" at bounding box center [640, 408] width 37 height 19
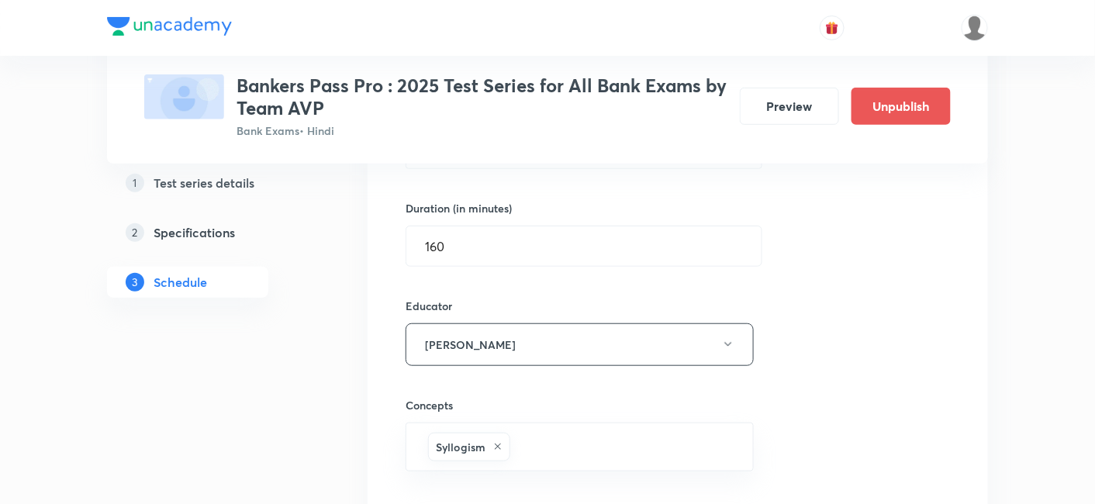
scroll to position [11498, 0]
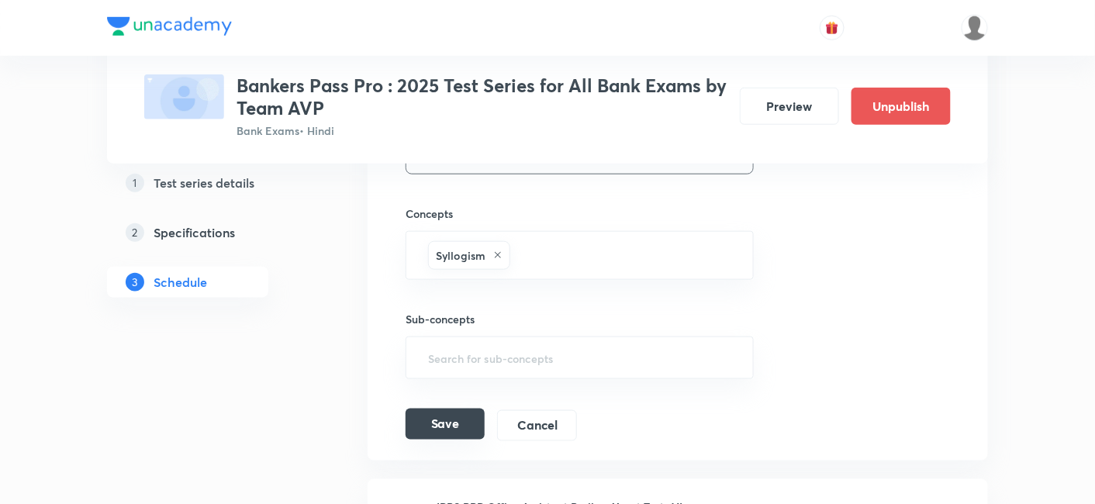
click at [461, 409] on button "Save" at bounding box center [445, 424] width 79 height 31
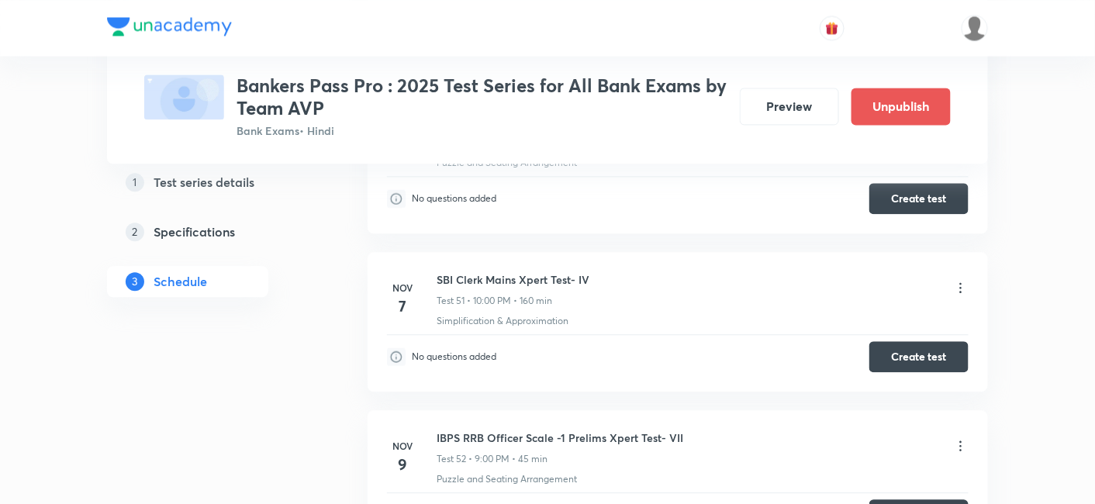
scroll to position [10232, 0]
click at [959, 281] on icon at bounding box center [961, 289] width 16 height 16
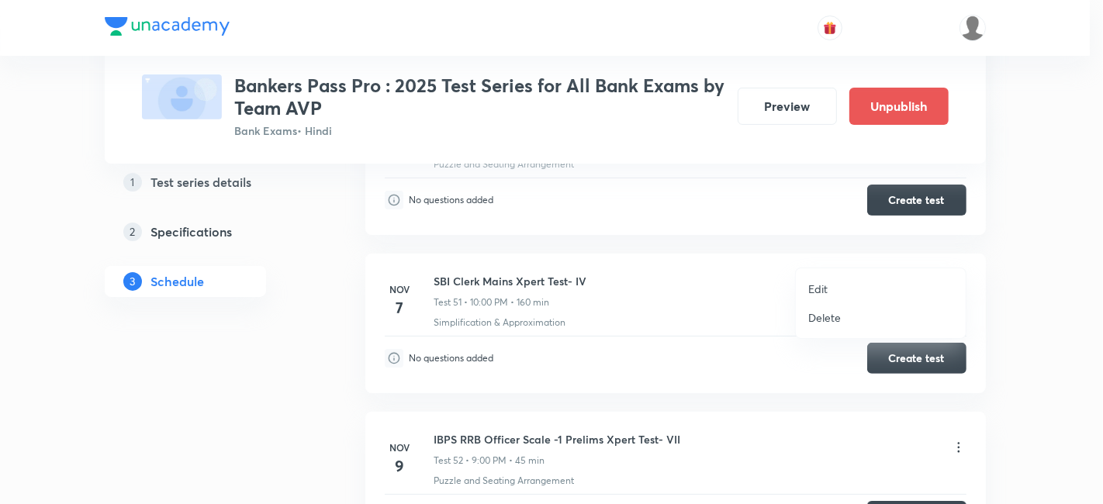
click at [838, 287] on li "Edit" at bounding box center [881, 289] width 170 height 29
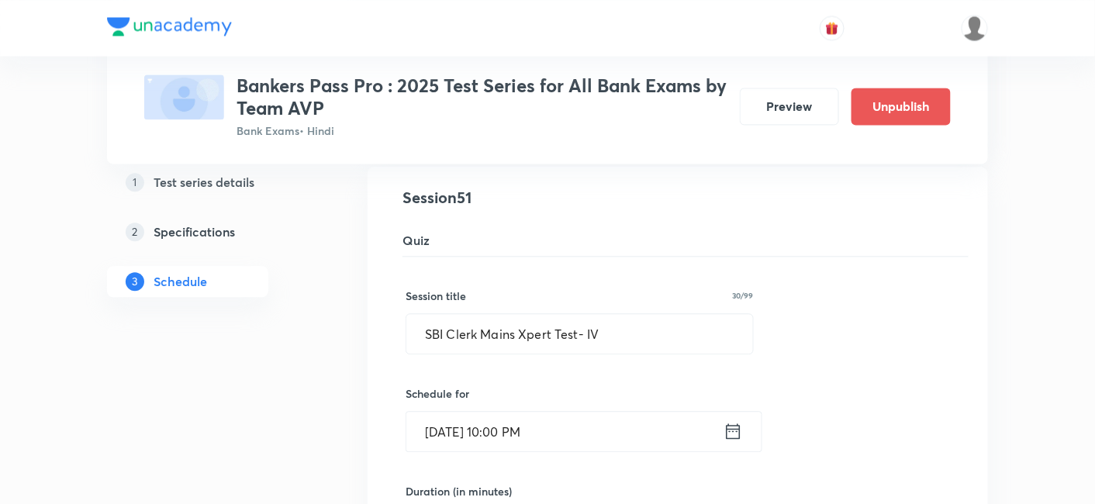
click at [729, 420] on icon at bounding box center [732, 431] width 19 height 22
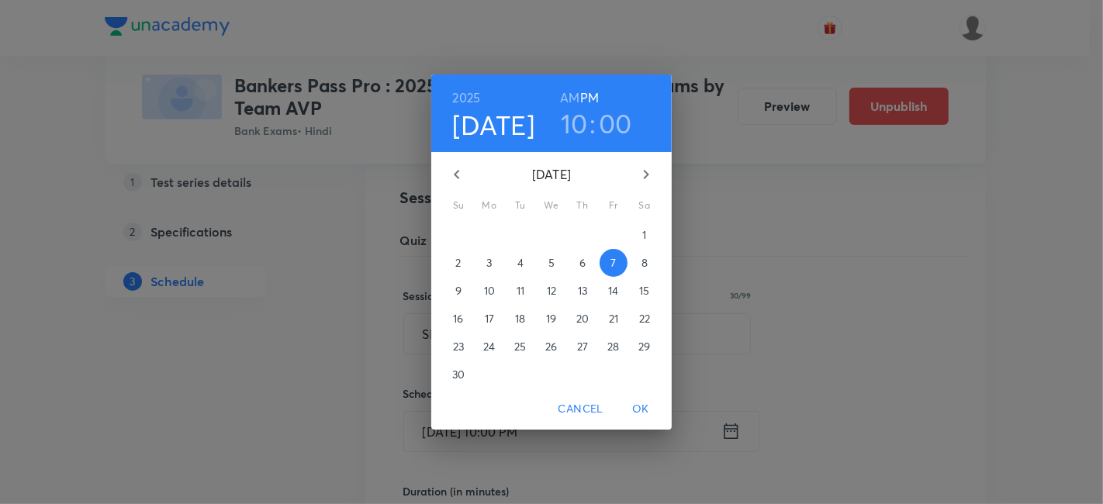
click at [574, 118] on h3 "10" at bounding box center [574, 123] width 27 height 33
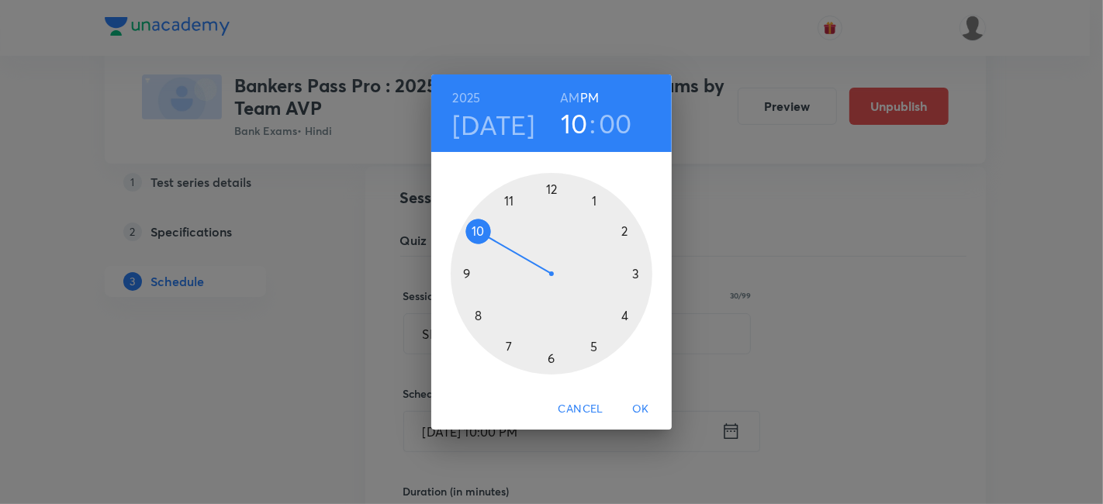
click at [468, 273] on div at bounding box center [552, 274] width 202 height 202
click at [643, 413] on span "OK" at bounding box center [640, 408] width 37 height 19
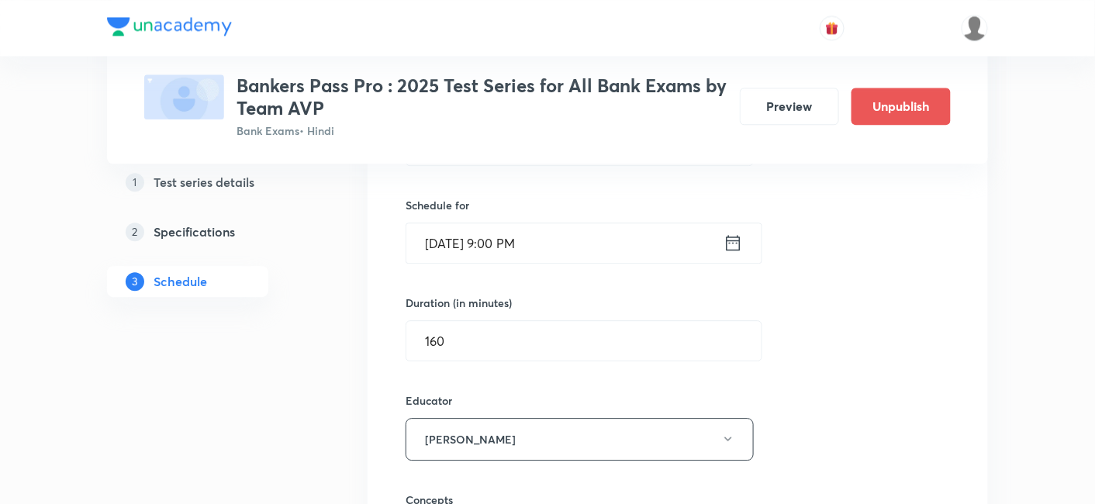
scroll to position [10635, 0]
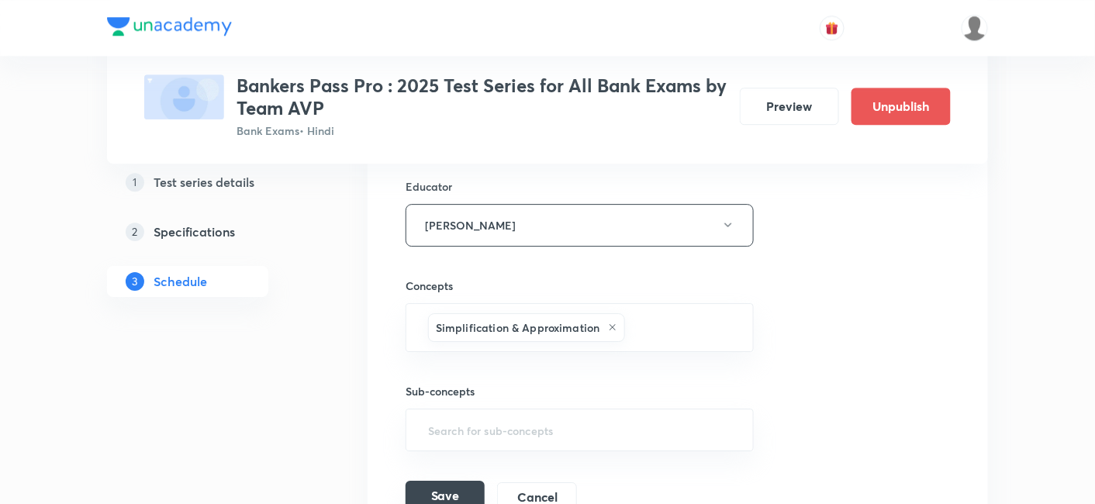
click at [457, 481] on button "Save" at bounding box center [445, 496] width 79 height 31
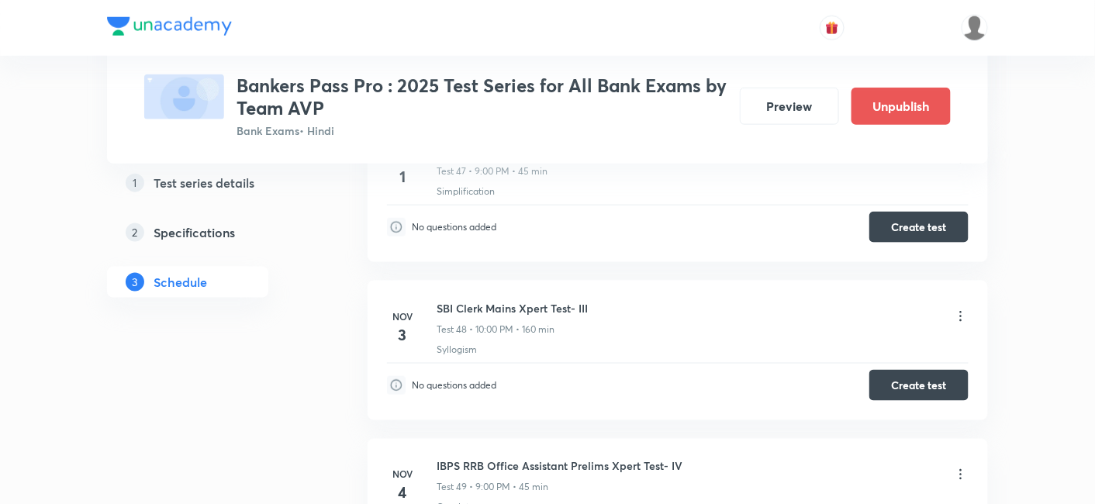
scroll to position [9730, 0]
click at [965, 309] on icon at bounding box center [961, 317] width 16 height 16
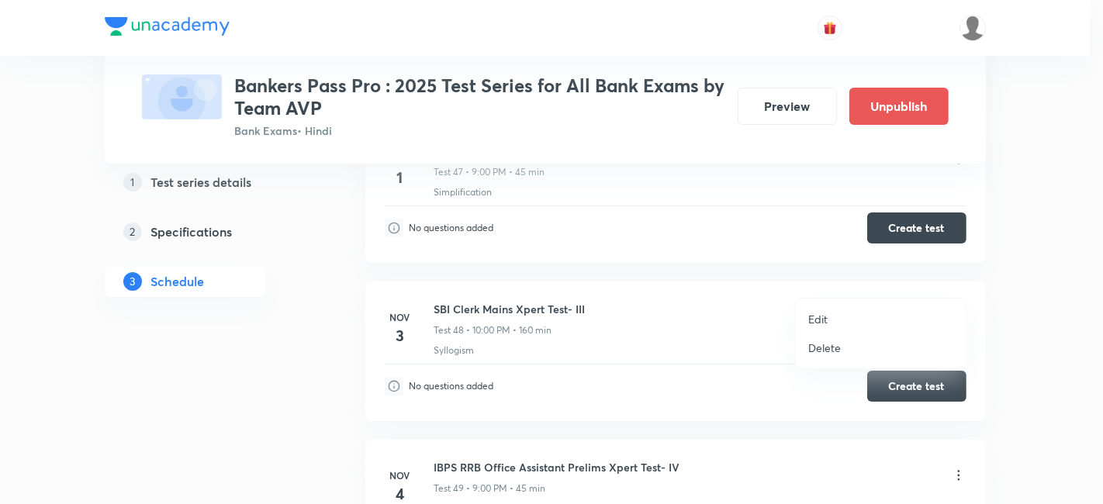
click at [809, 323] on p "Edit" at bounding box center [817, 319] width 19 height 16
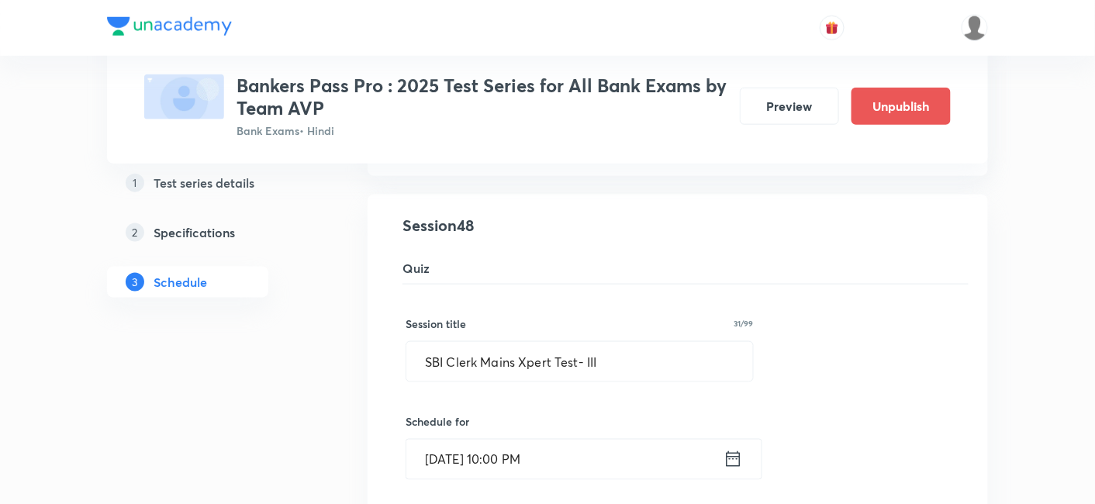
click at [733, 448] on icon at bounding box center [732, 459] width 19 height 22
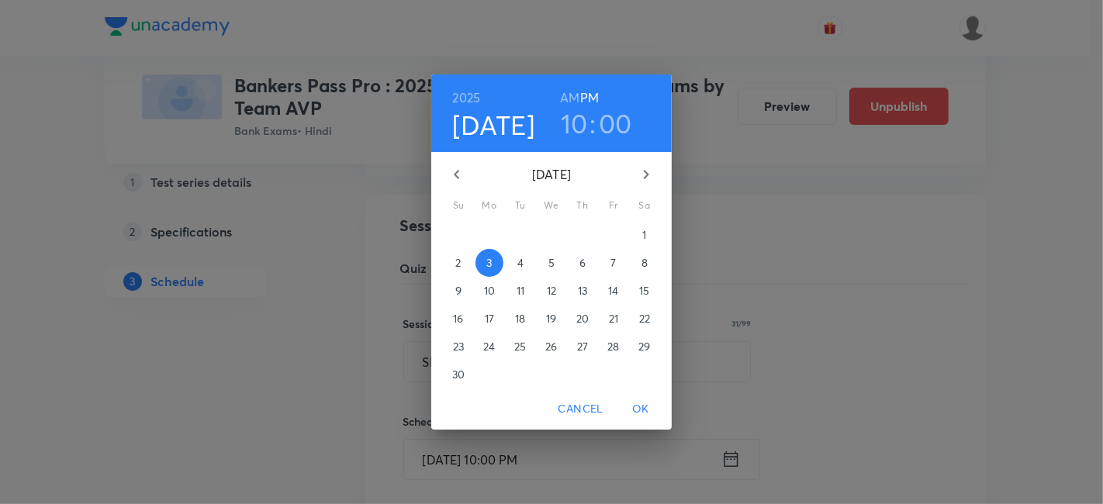
click at [578, 126] on h3 "10" at bounding box center [574, 123] width 27 height 33
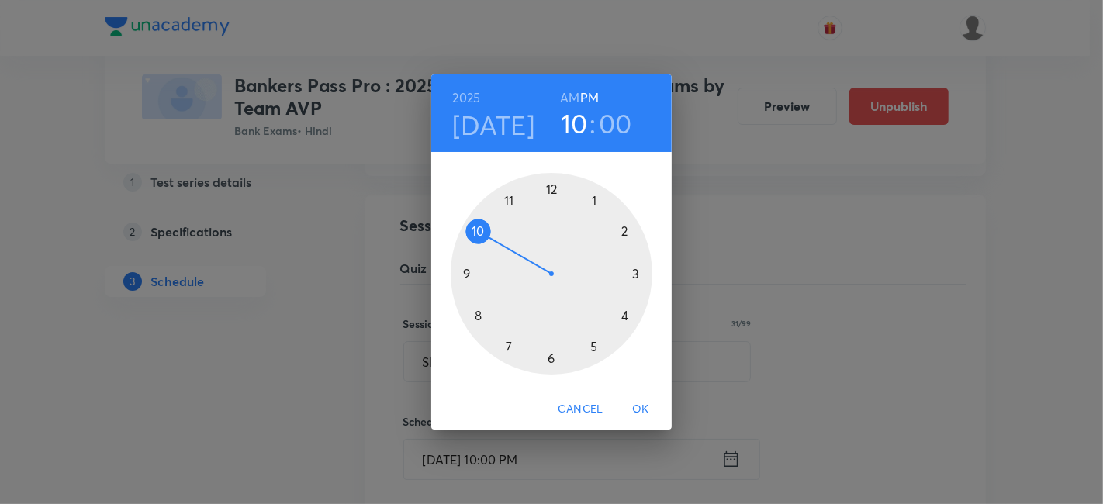
click at [466, 273] on div at bounding box center [552, 274] width 202 height 202
click at [640, 406] on span "OK" at bounding box center [640, 408] width 37 height 19
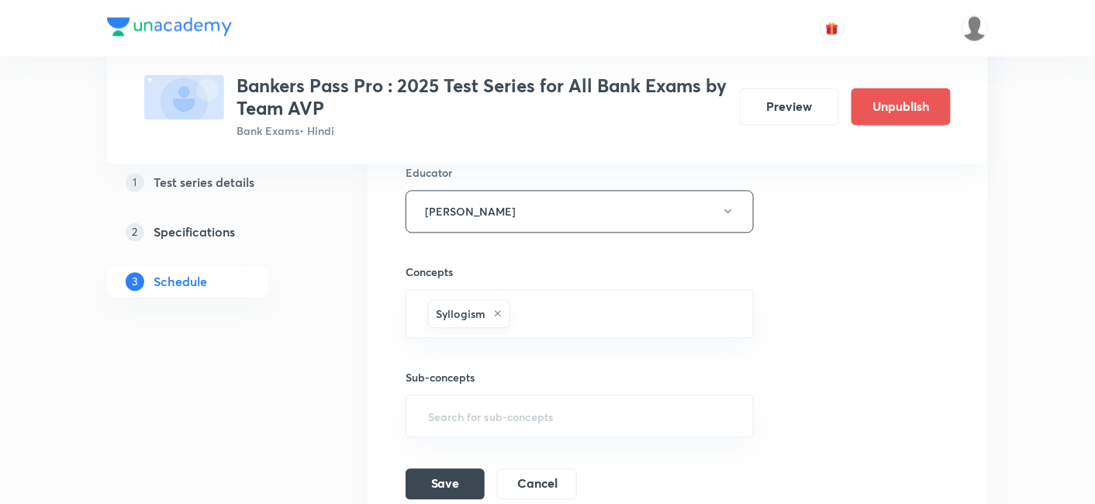
scroll to position [10176, 0]
click at [414, 465] on button "Save" at bounding box center [445, 480] width 79 height 31
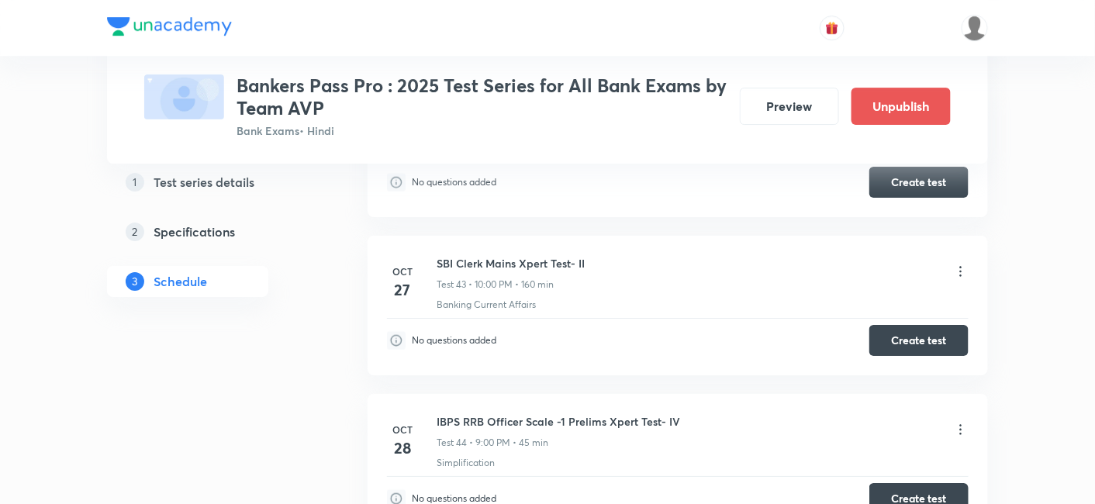
scroll to position [8984, 0]
click at [963, 264] on icon at bounding box center [961, 272] width 16 height 16
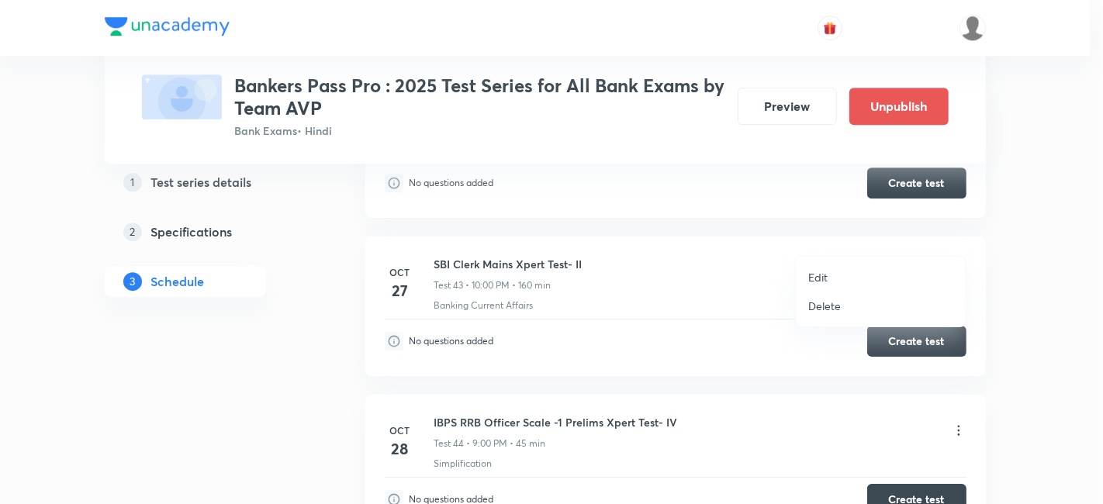
click at [826, 275] on p "Edit" at bounding box center [817, 277] width 19 height 16
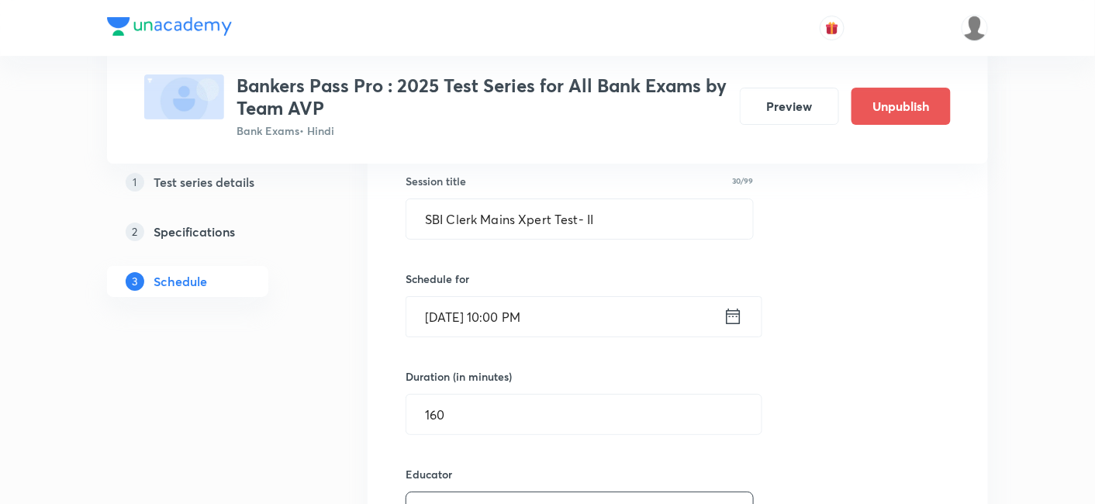
scroll to position [9088, 0]
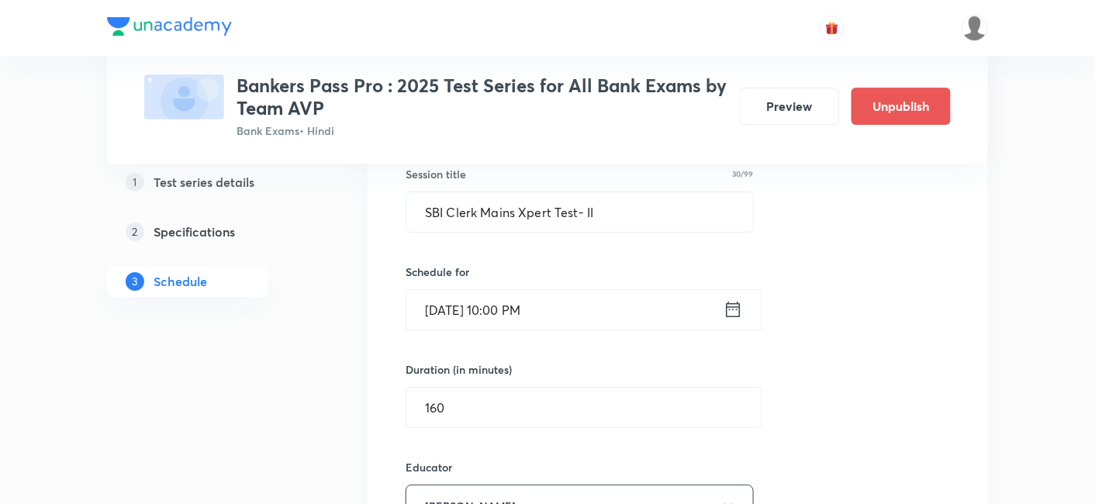
click at [728, 299] on icon at bounding box center [732, 310] width 19 height 22
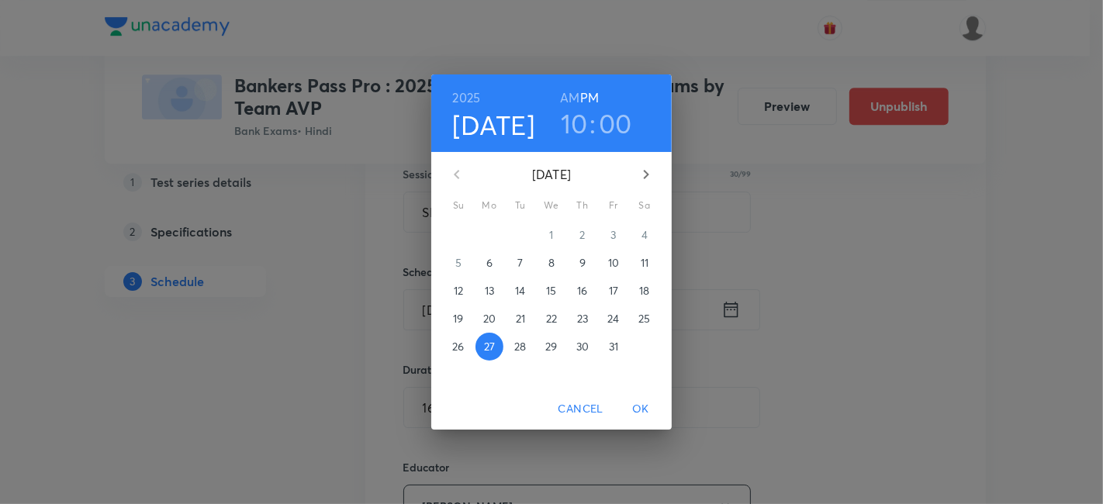
click at [582, 120] on h3 "10" at bounding box center [574, 123] width 27 height 33
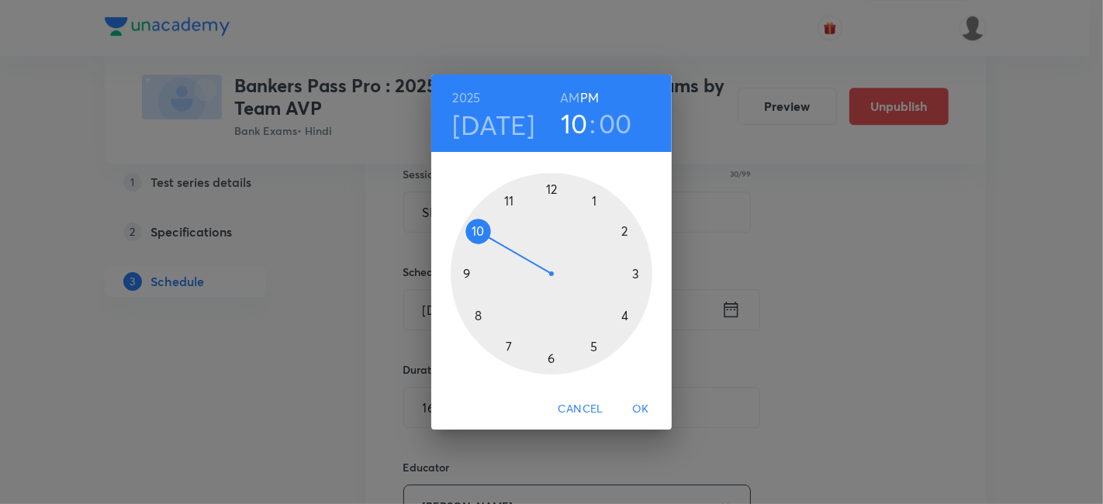
click at [465, 272] on div at bounding box center [552, 274] width 202 height 202
click at [644, 401] on span "OK" at bounding box center [640, 408] width 37 height 19
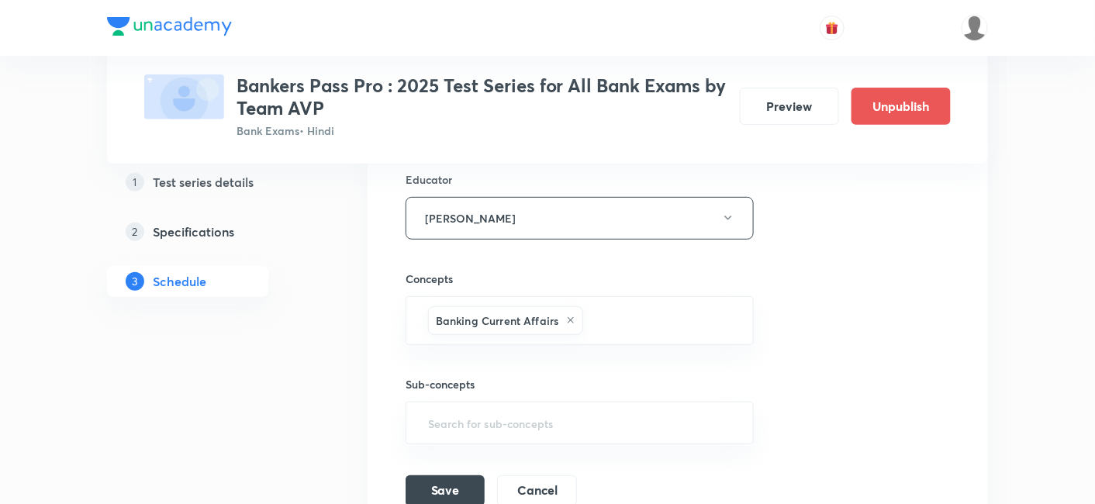
scroll to position [9386, 0]
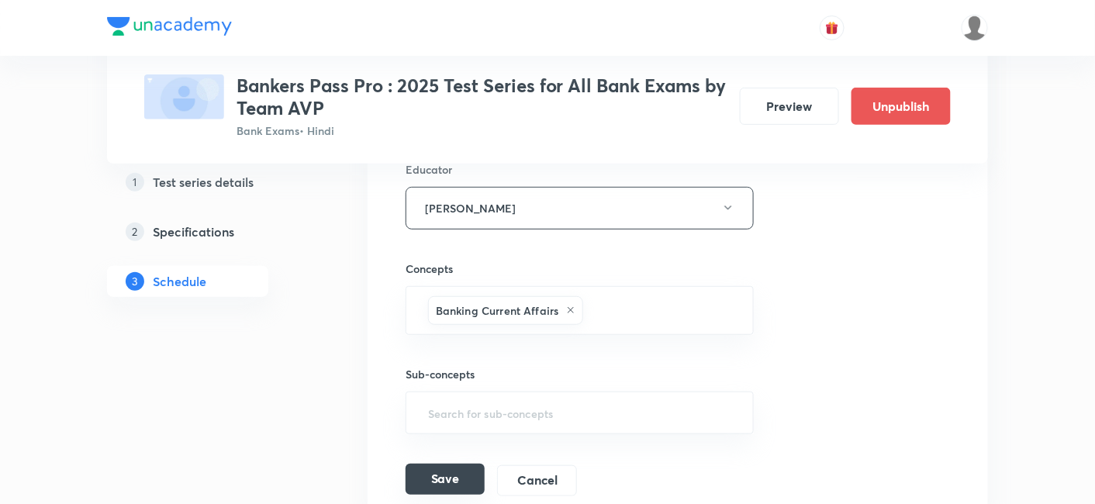
click at [447, 464] on button "Save" at bounding box center [445, 479] width 79 height 31
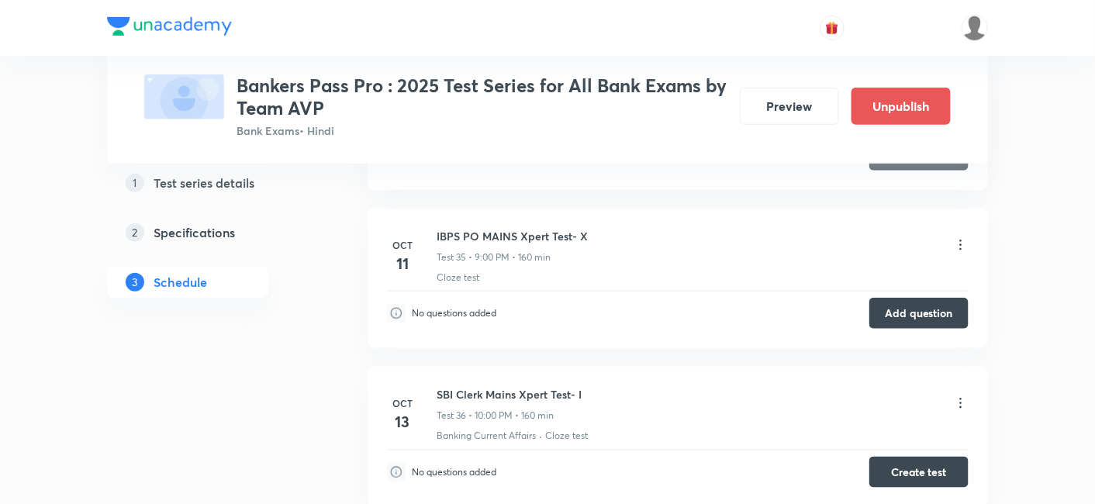
scroll to position [7746, 0]
click at [957, 395] on icon at bounding box center [961, 403] width 16 height 16
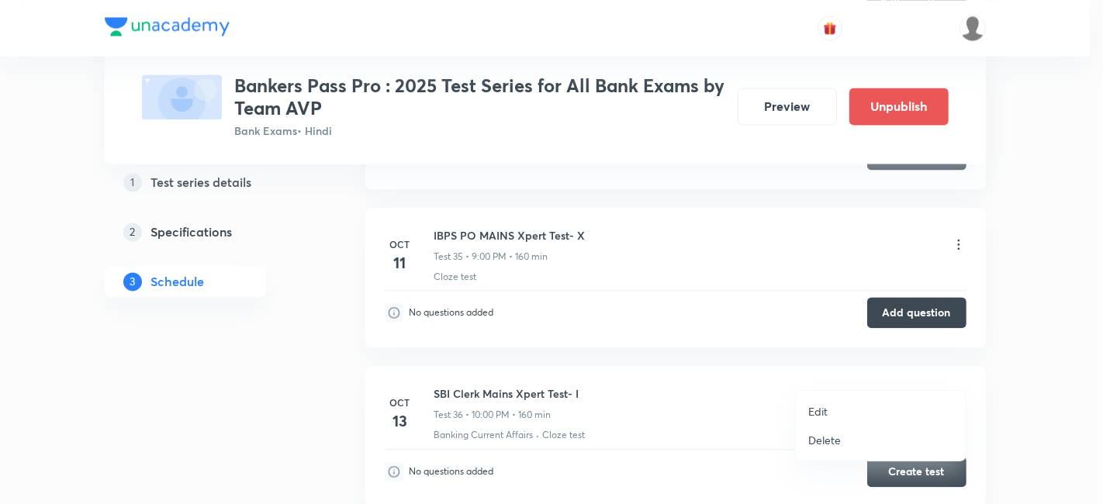
click at [822, 406] on p "Edit" at bounding box center [817, 411] width 19 height 16
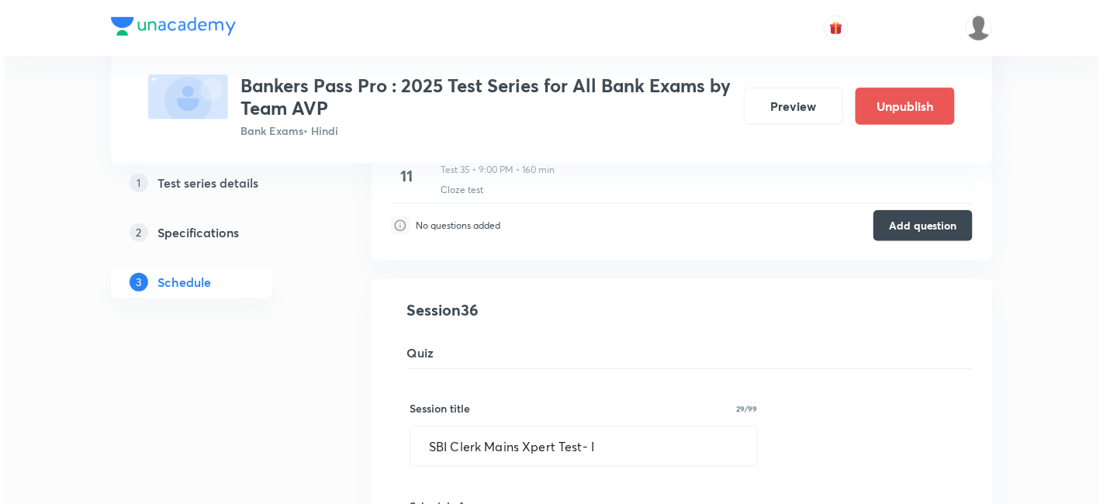
scroll to position [7877, 0]
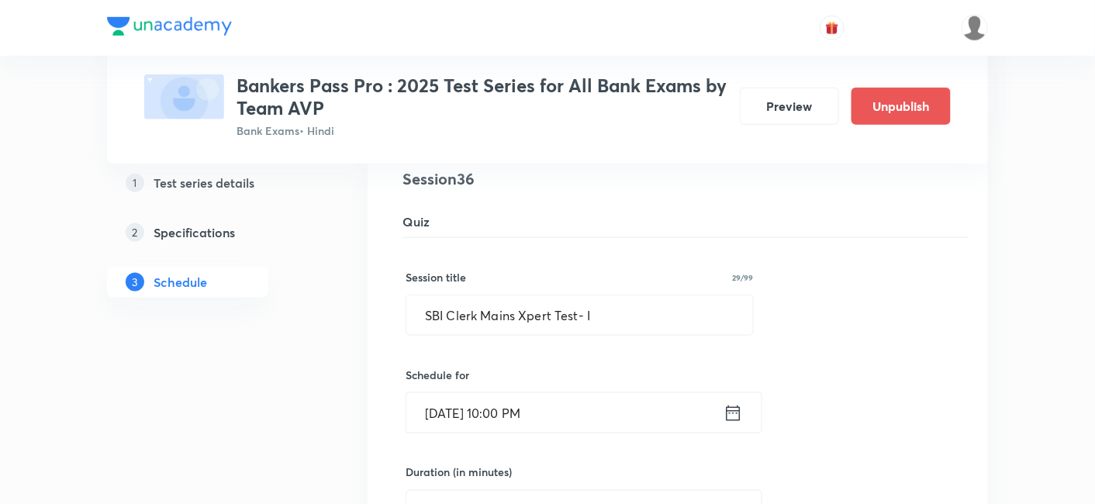
click at [725, 402] on icon at bounding box center [732, 413] width 19 height 22
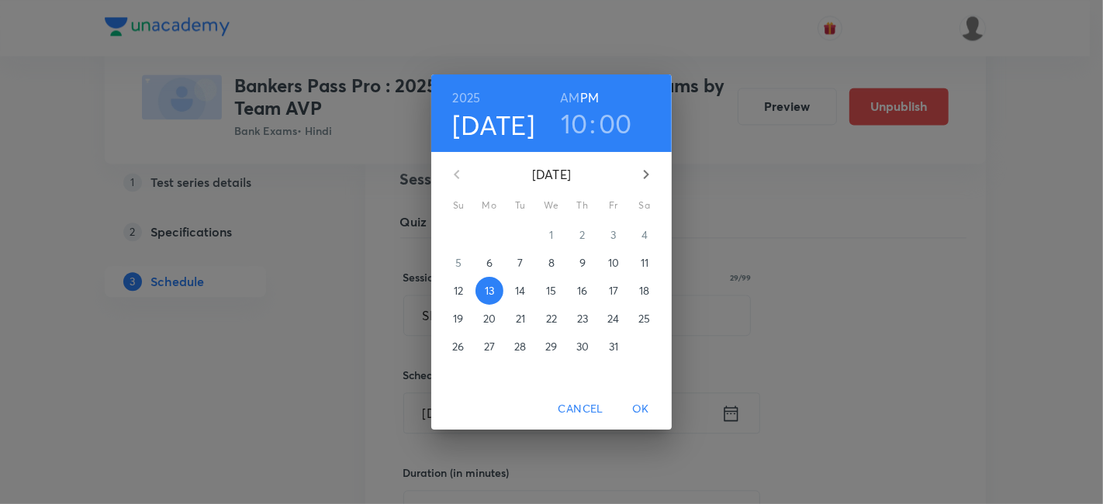
click at [572, 124] on h3 "10" at bounding box center [574, 123] width 27 height 33
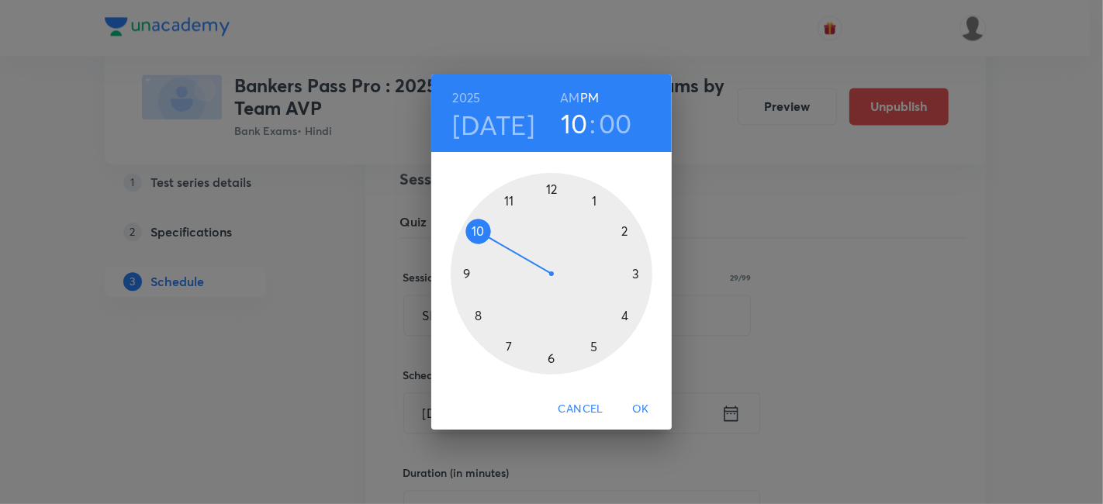
click at [462, 271] on div at bounding box center [552, 274] width 202 height 202
click at [637, 404] on span "OK" at bounding box center [640, 408] width 37 height 19
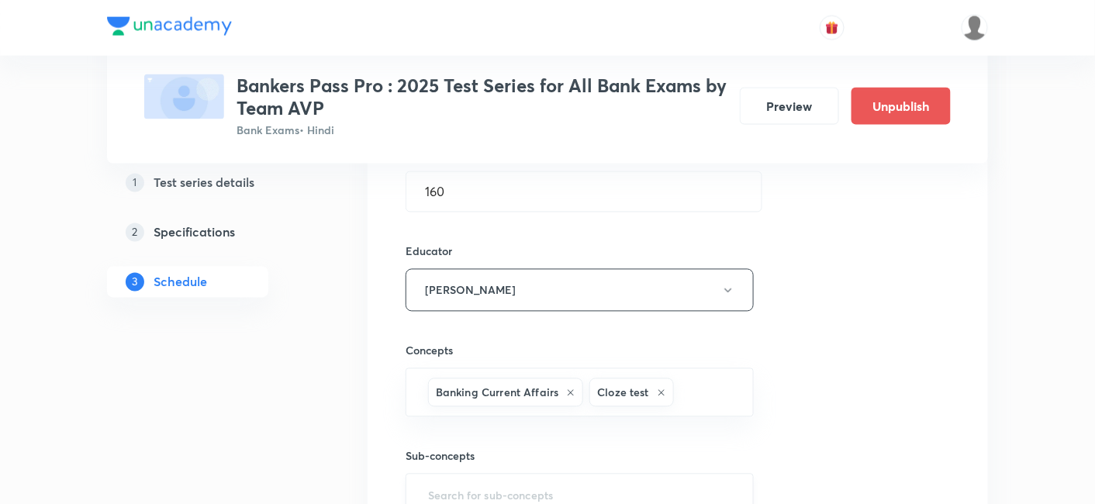
scroll to position [8386, 0]
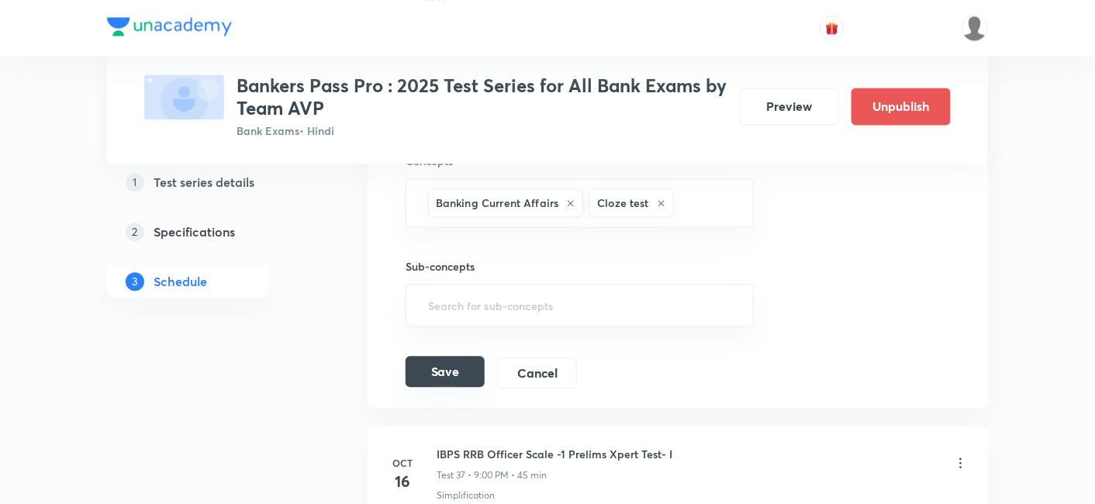
click at [447, 356] on button "Save" at bounding box center [445, 371] width 79 height 31
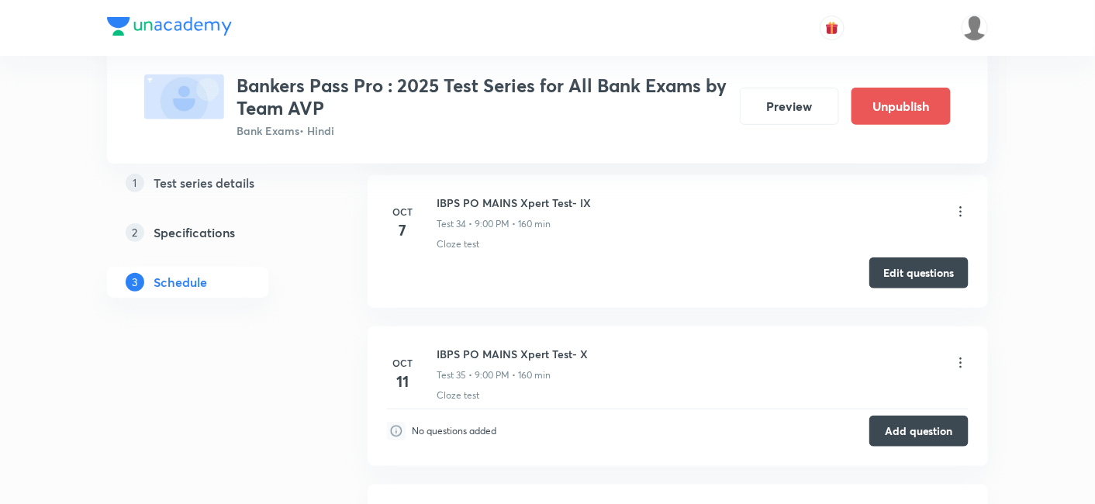
scroll to position [7628, 0]
click at [110, 29] on img at bounding box center [169, 26] width 125 height 19
click at [129, 26] on img at bounding box center [169, 26] width 125 height 19
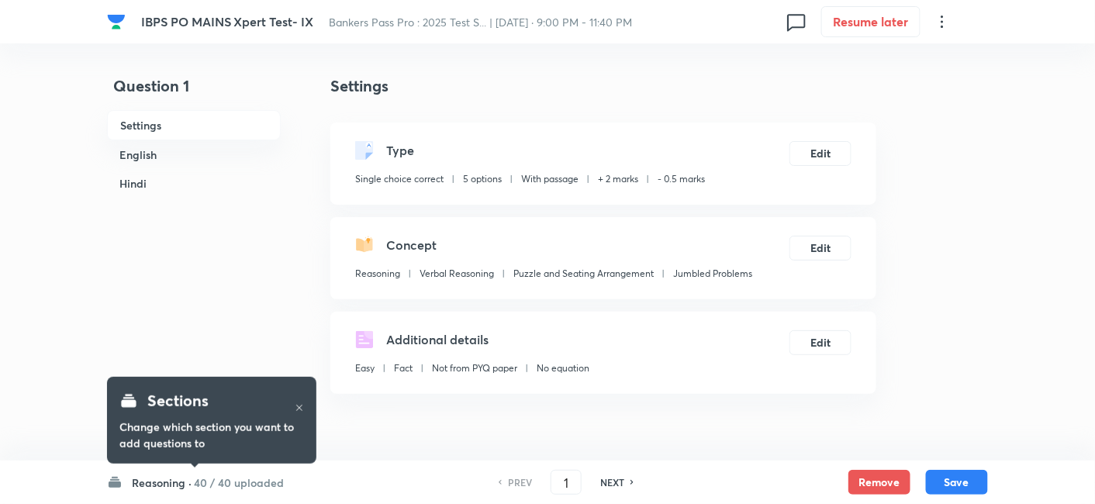
checkbox input "true"
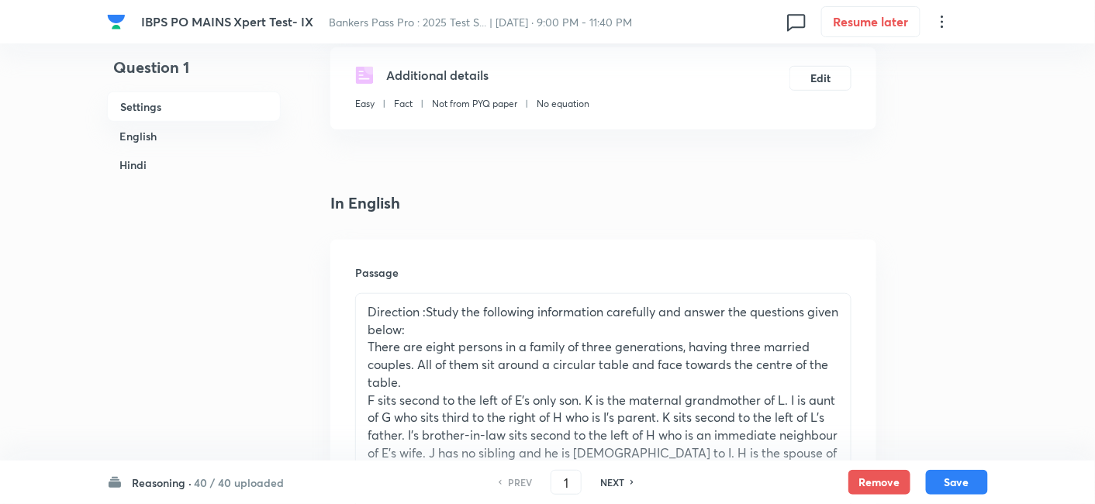
scroll to position [313, 0]
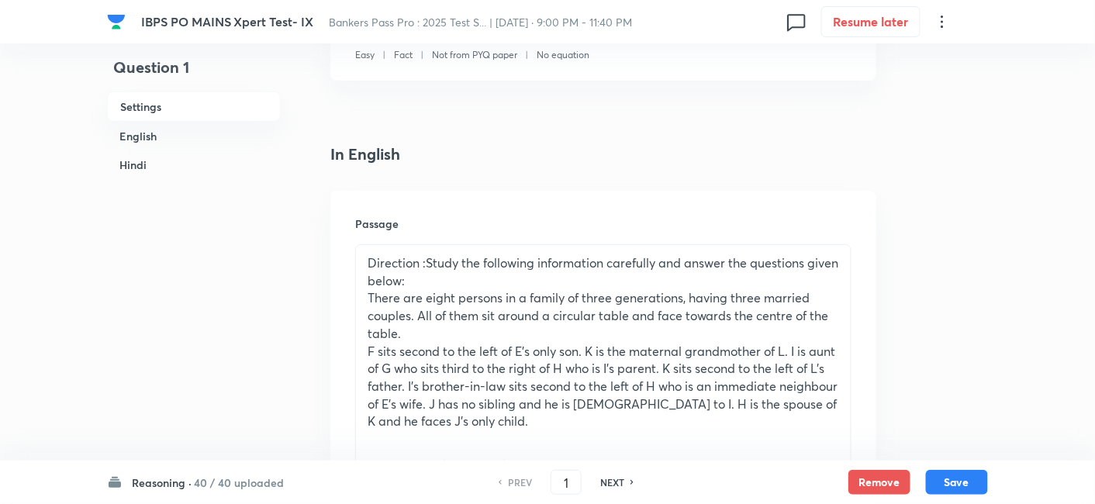
click at [197, 485] on h6 "40 / 40 uploaded" at bounding box center [239, 483] width 90 height 16
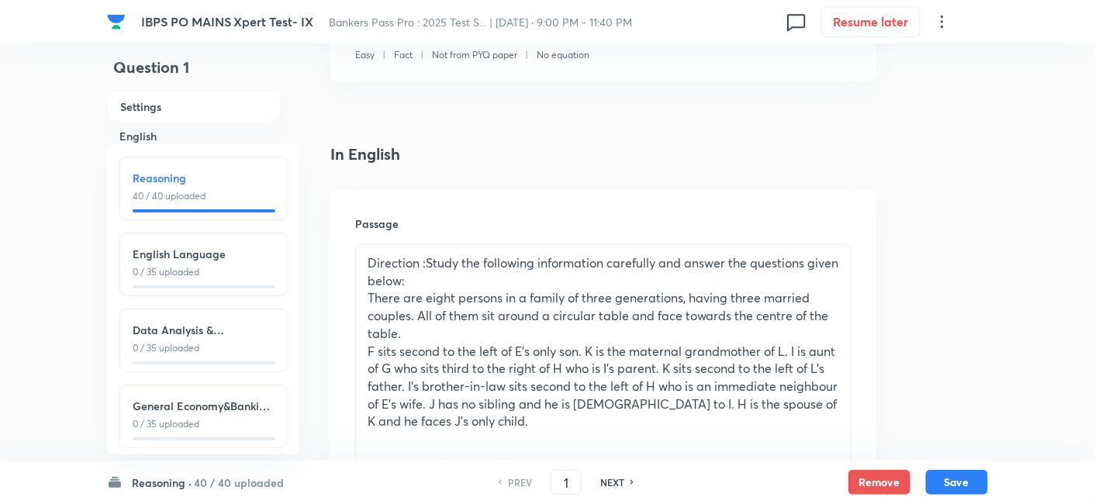
scroll to position [19, 0]
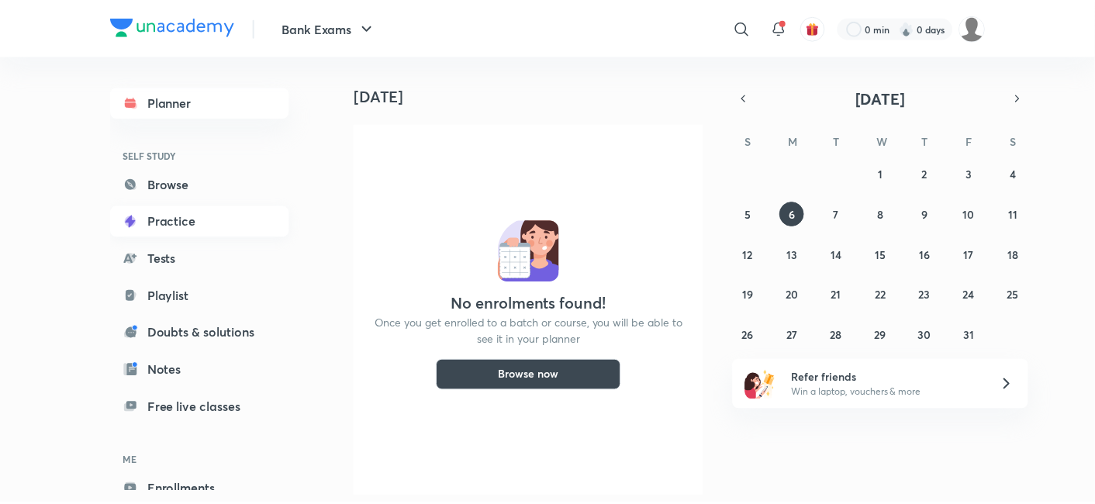
scroll to position [22, 0]
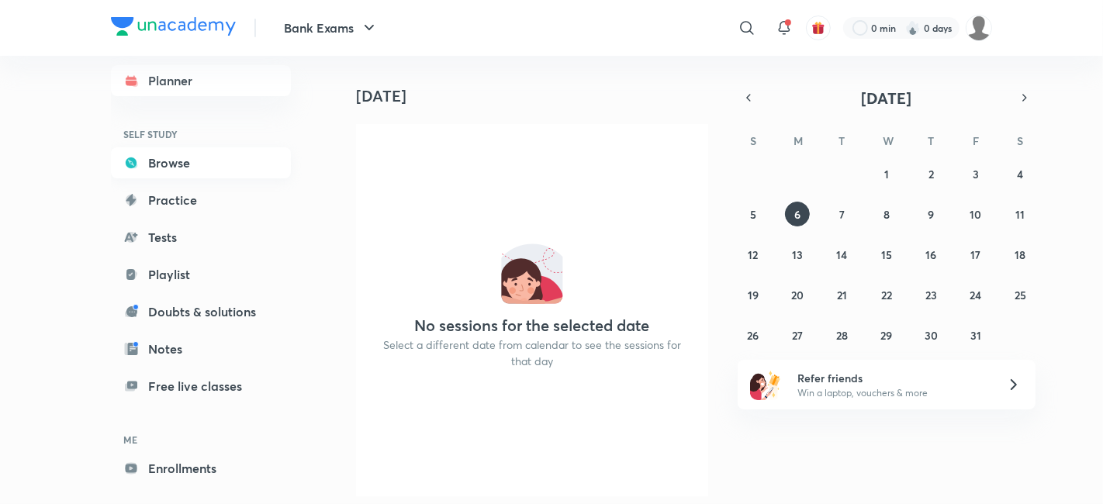
click at [159, 164] on link "Browse" at bounding box center [201, 162] width 180 height 31
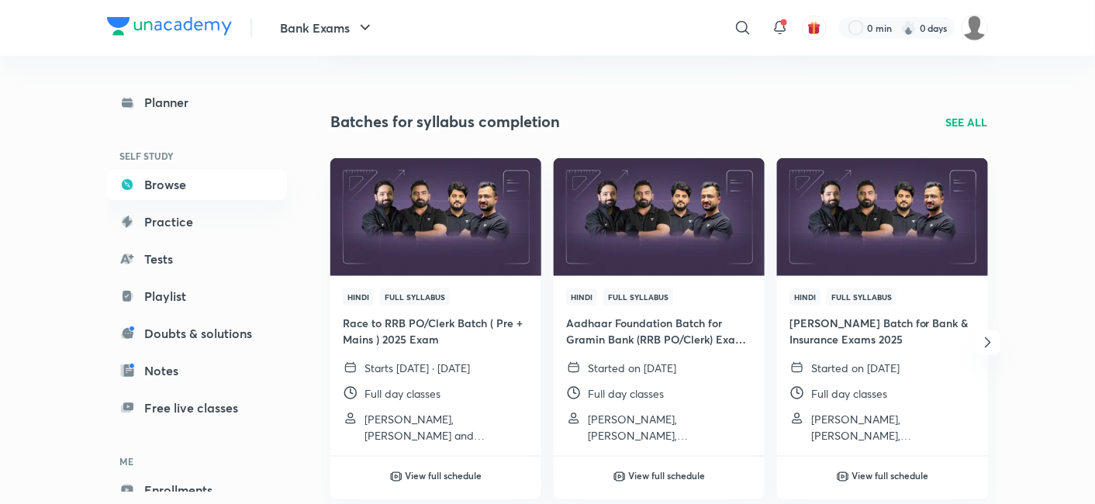
scroll to position [484, 0]
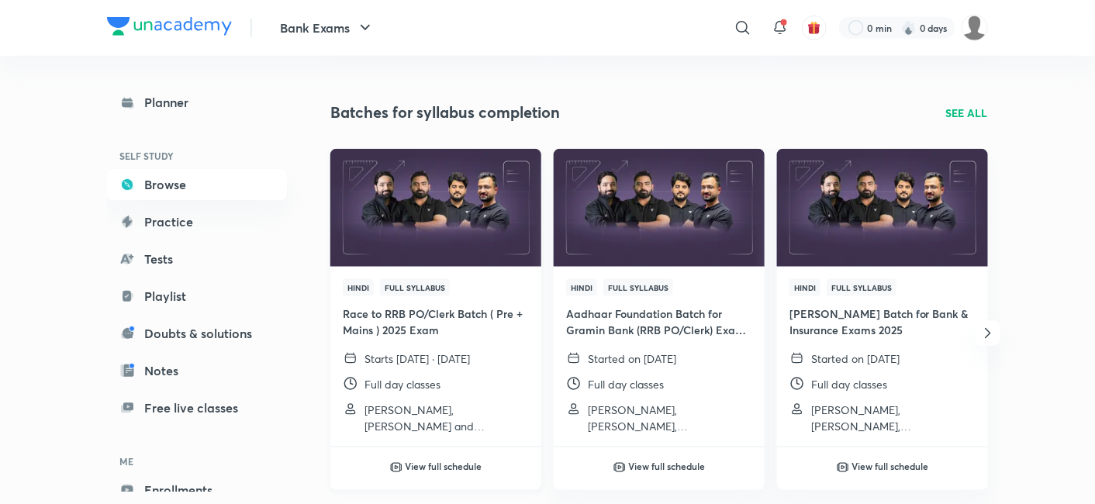
click at [461, 231] on img at bounding box center [435, 207] width 215 height 120
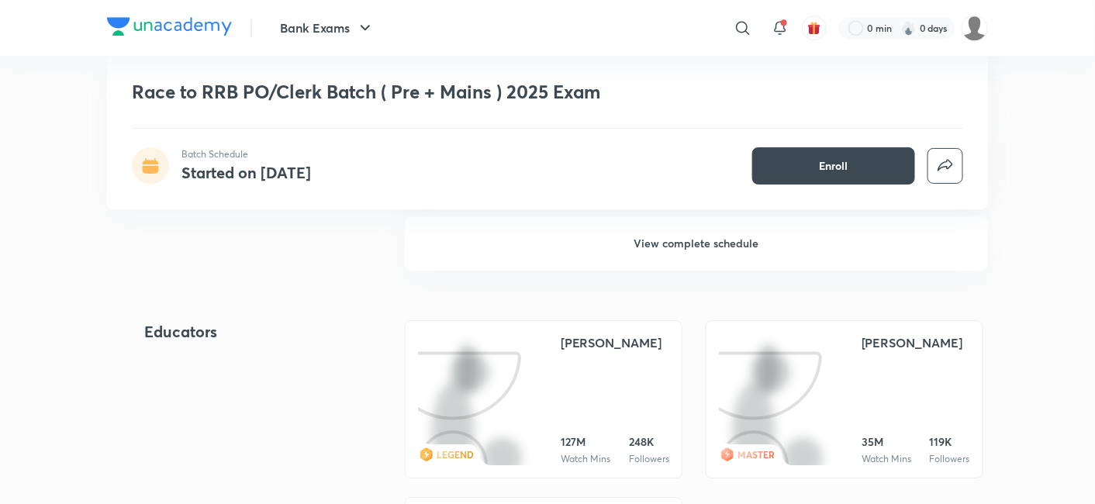
scroll to position [1321, 0]
click at [675, 254] on h6 "View complete schedule" at bounding box center [696, 245] width 583 height 54
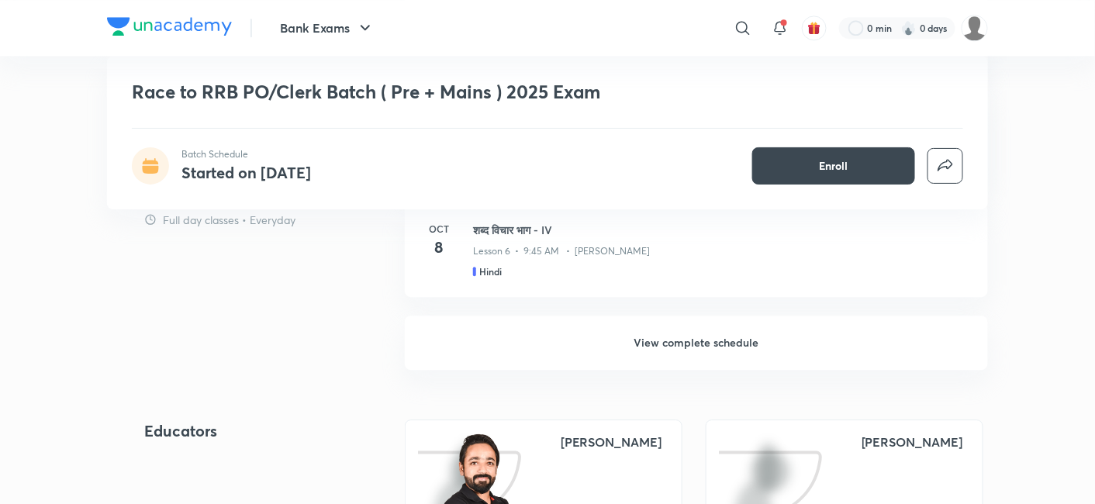
scroll to position [1231, 0]
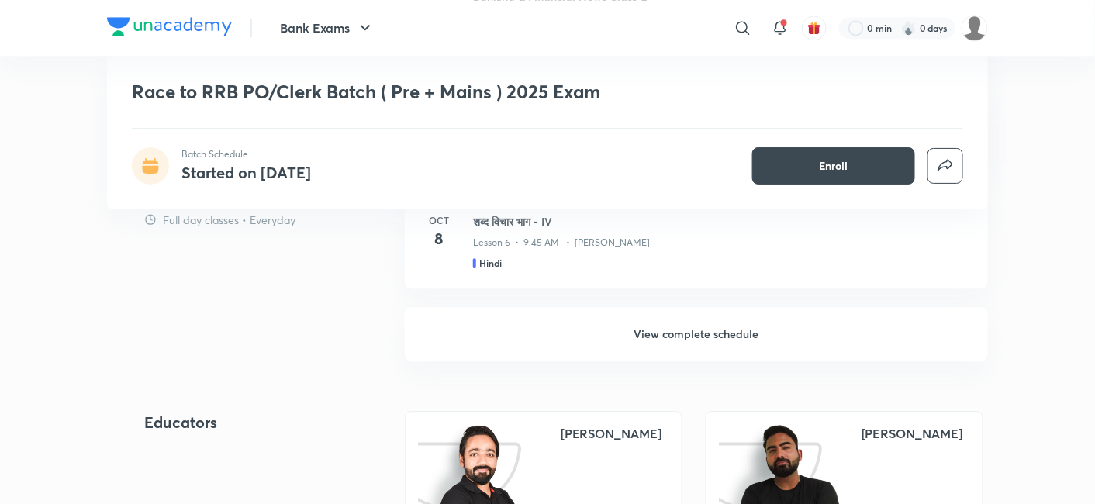
click at [660, 351] on h6 "View complete schedule" at bounding box center [696, 334] width 583 height 54
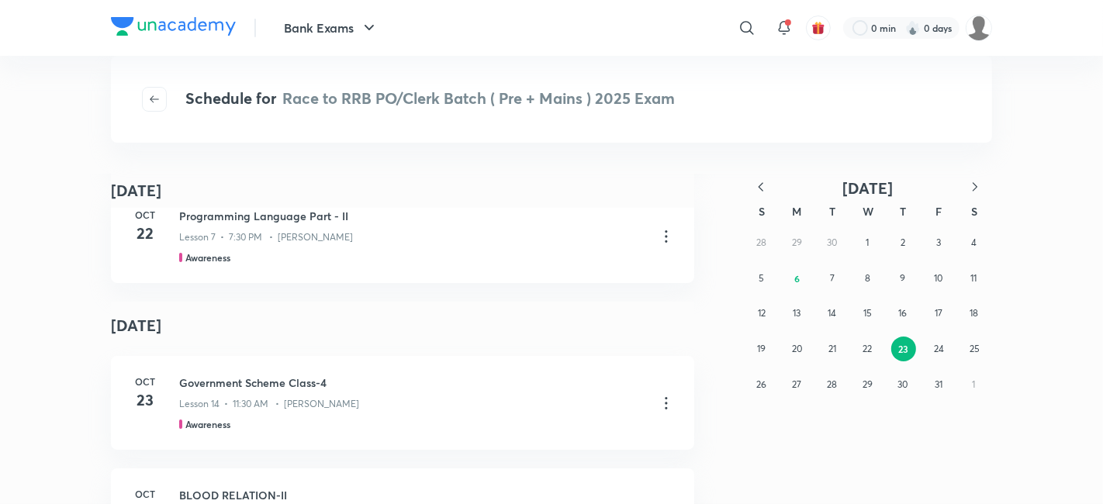
scroll to position [7433, 0]
